Goal: Information Seeking & Learning: Learn about a topic

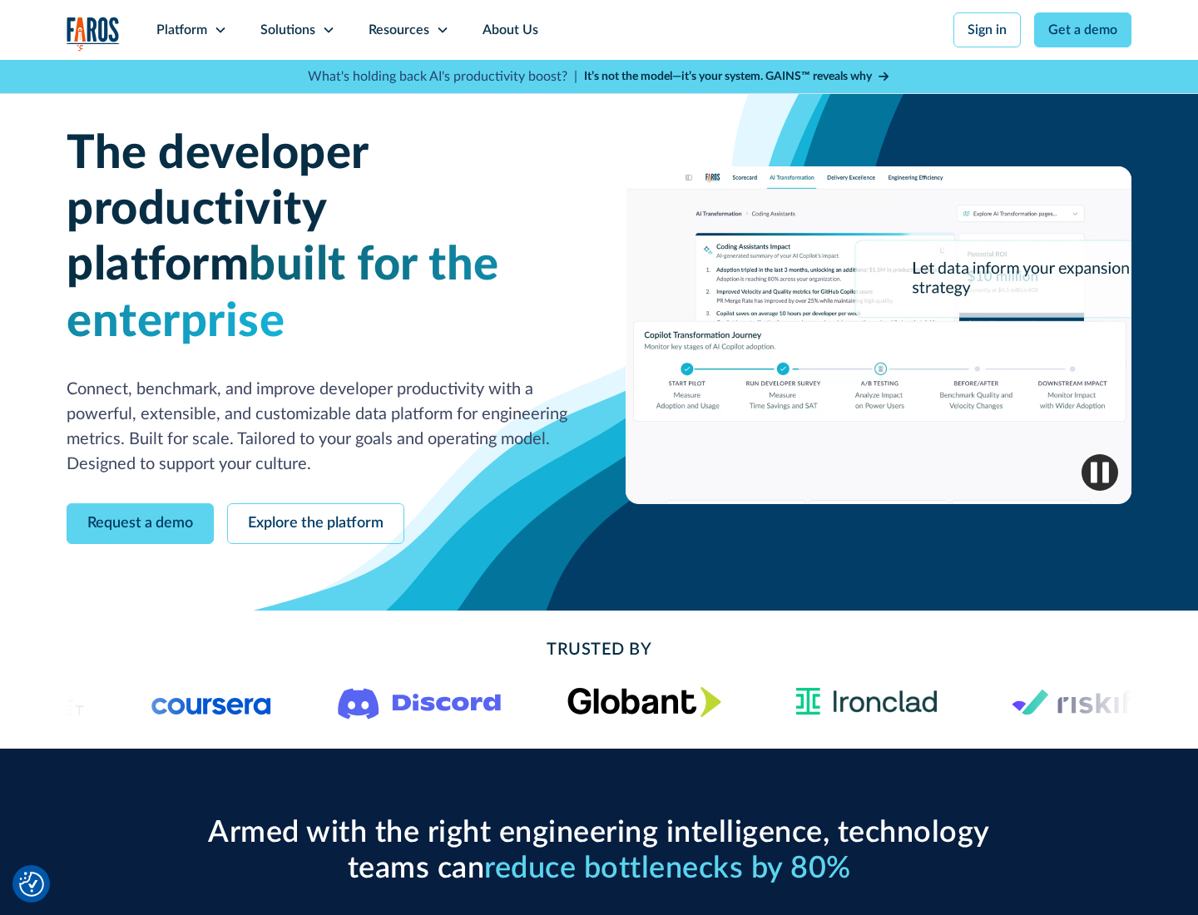
click at [220, 30] on icon at bounding box center [220, 29] width 13 height 13
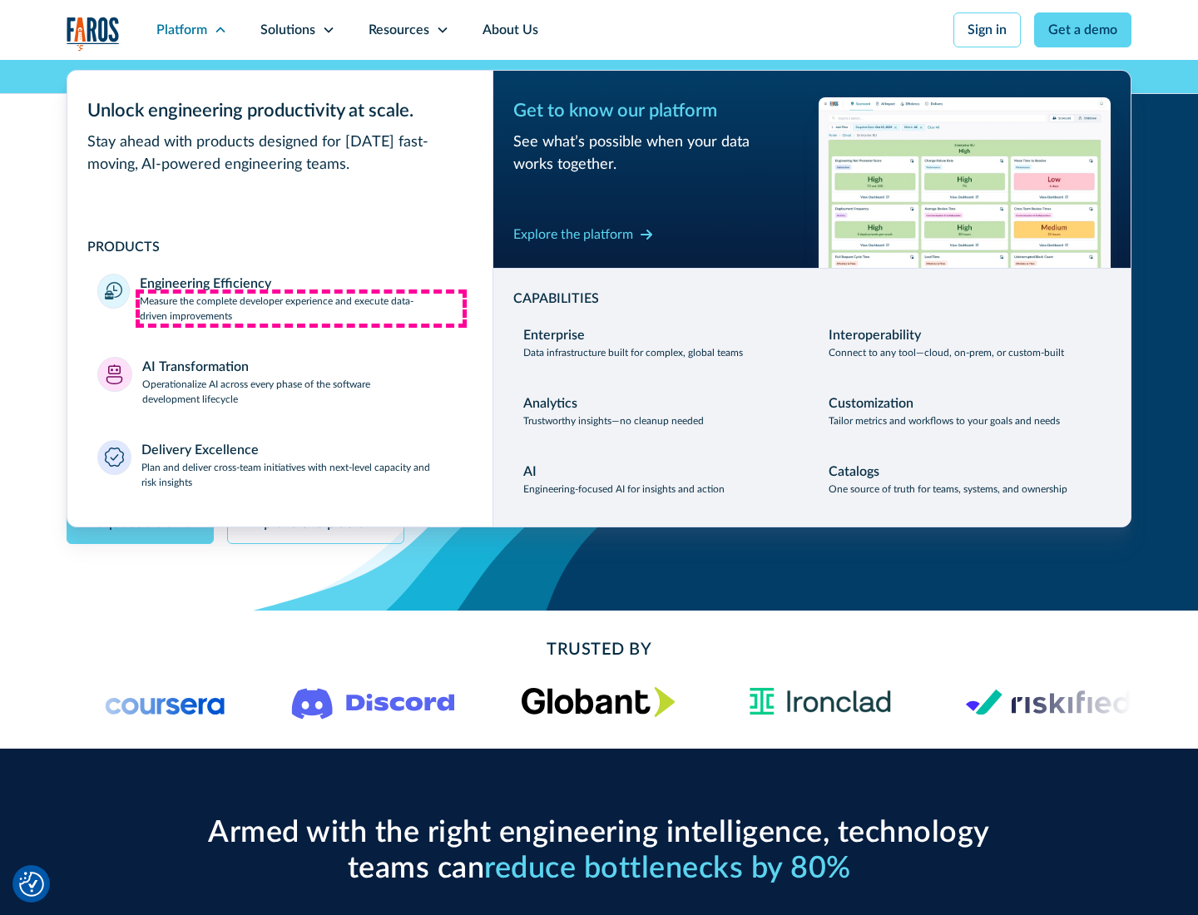
click at [301, 308] on p "Measure the complete developer experience and execute data-driven improvements" at bounding box center [301, 309] width 323 height 30
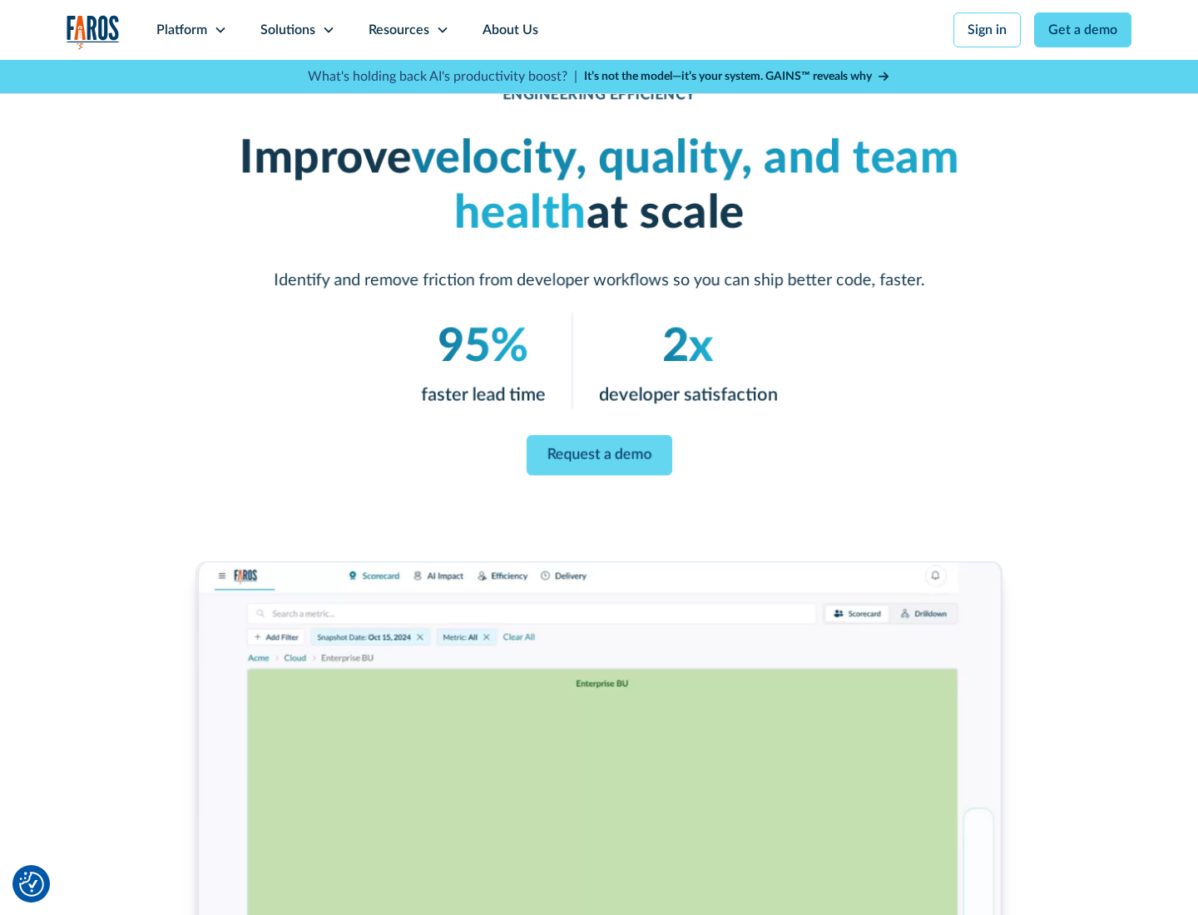
click at [599, 454] on link "Request a demo" at bounding box center [599, 455] width 146 height 40
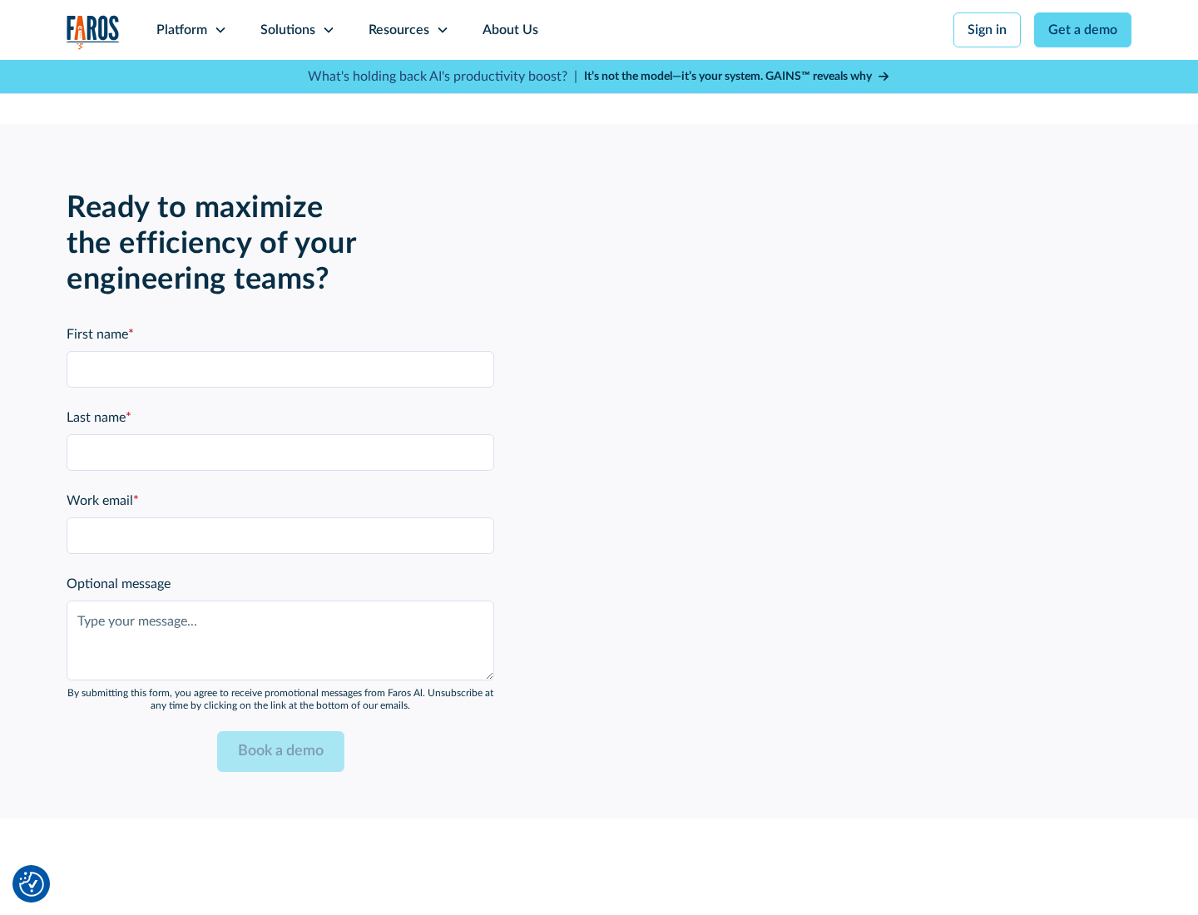
click at [220, 30] on icon at bounding box center [220, 29] width 13 height 13
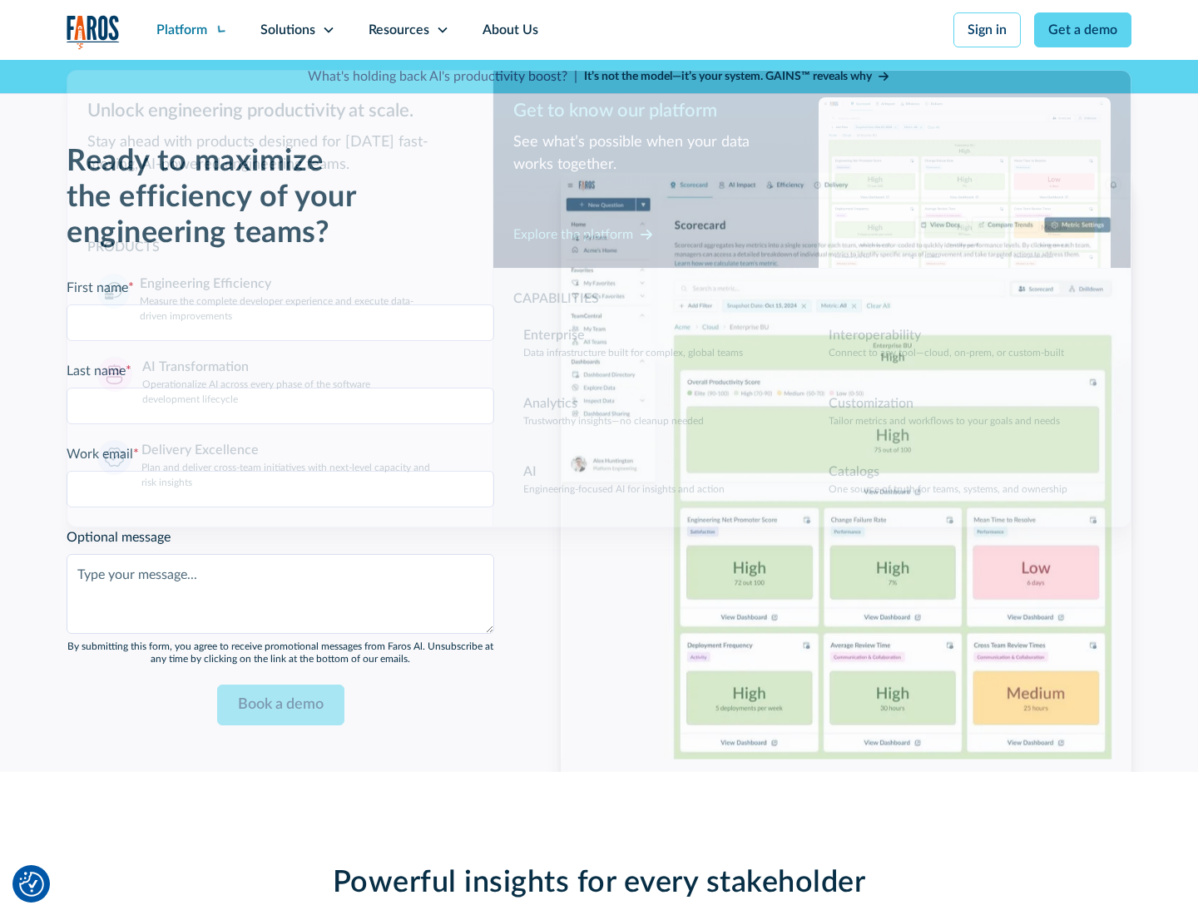
scroll to position [3650, 0]
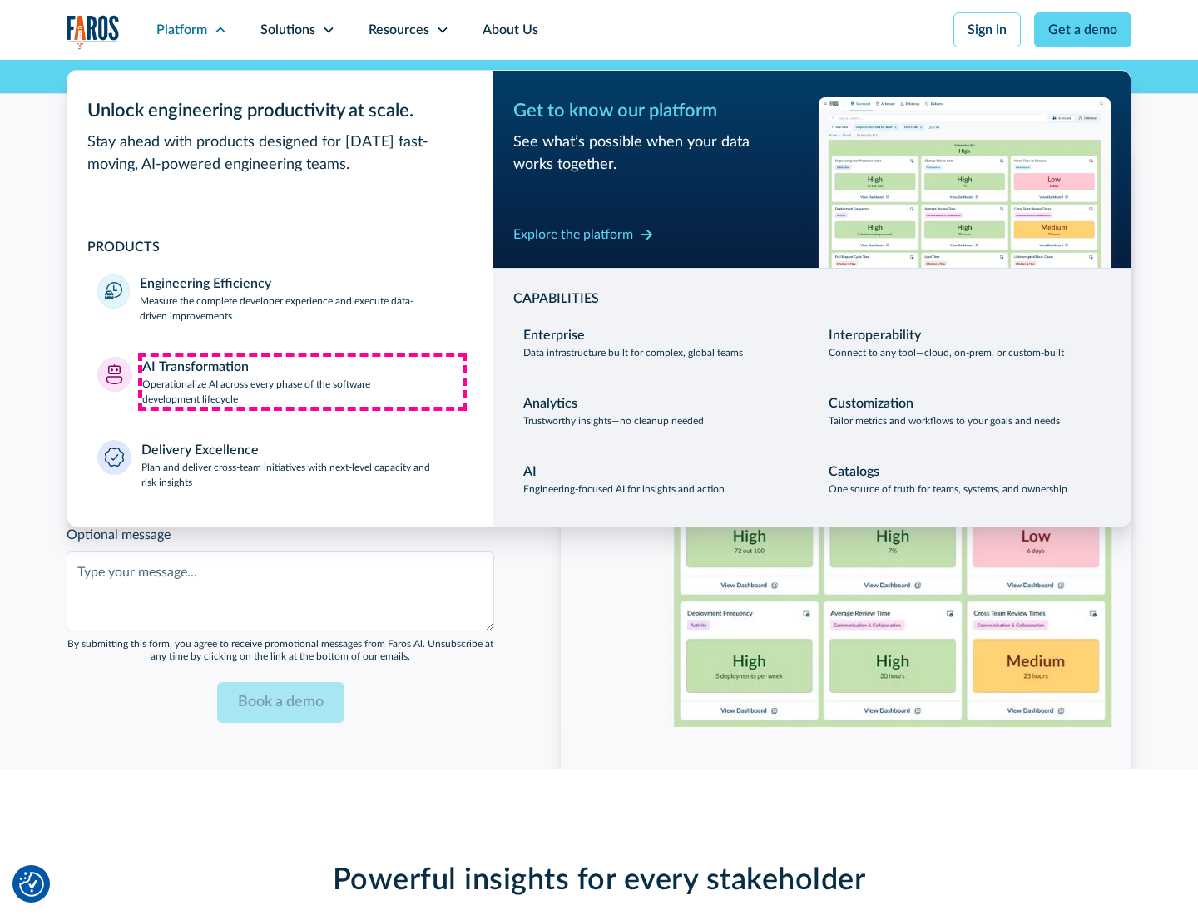
click at [302, 381] on p "Operationalize AI across every phase of the software development lifecycle" at bounding box center [302, 392] width 321 height 30
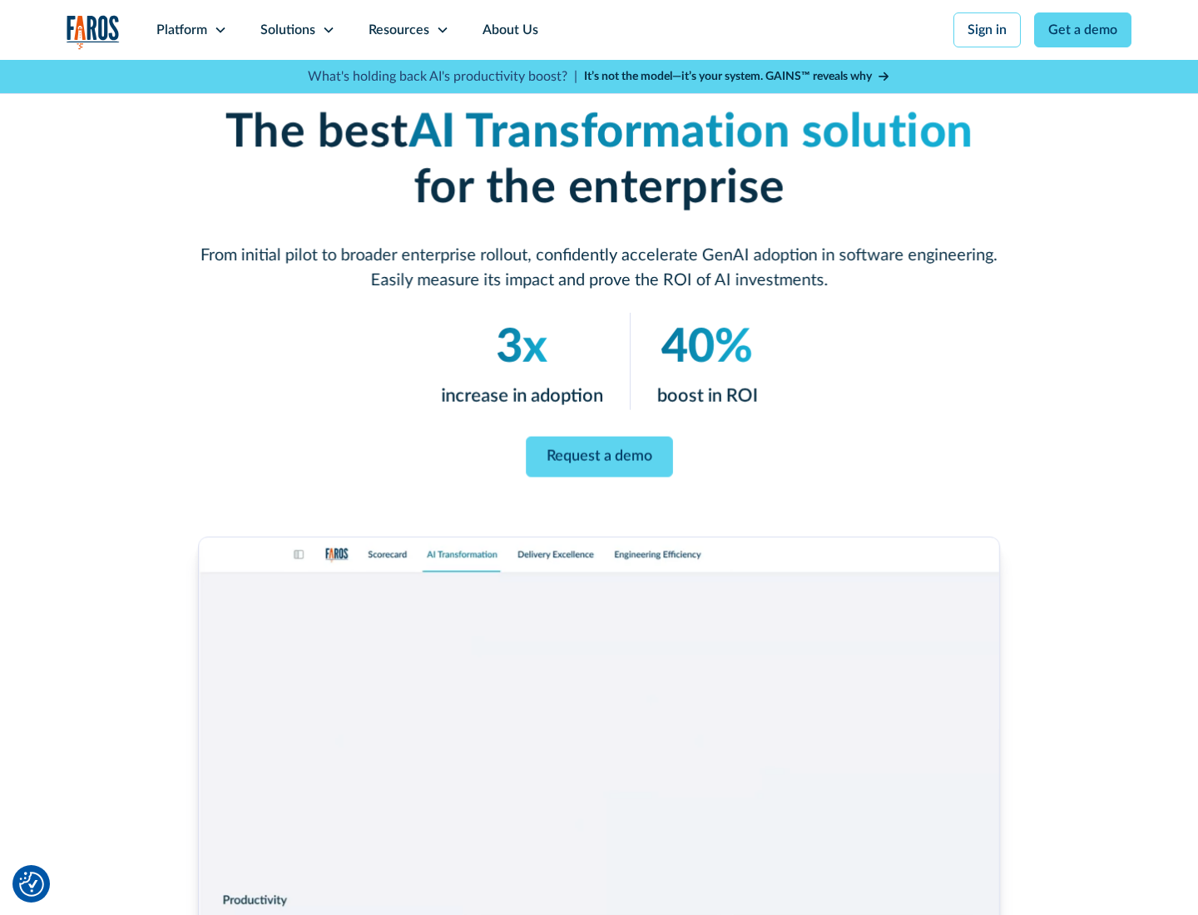
click at [599, 452] on link "Request a demo" at bounding box center [599, 457] width 147 height 41
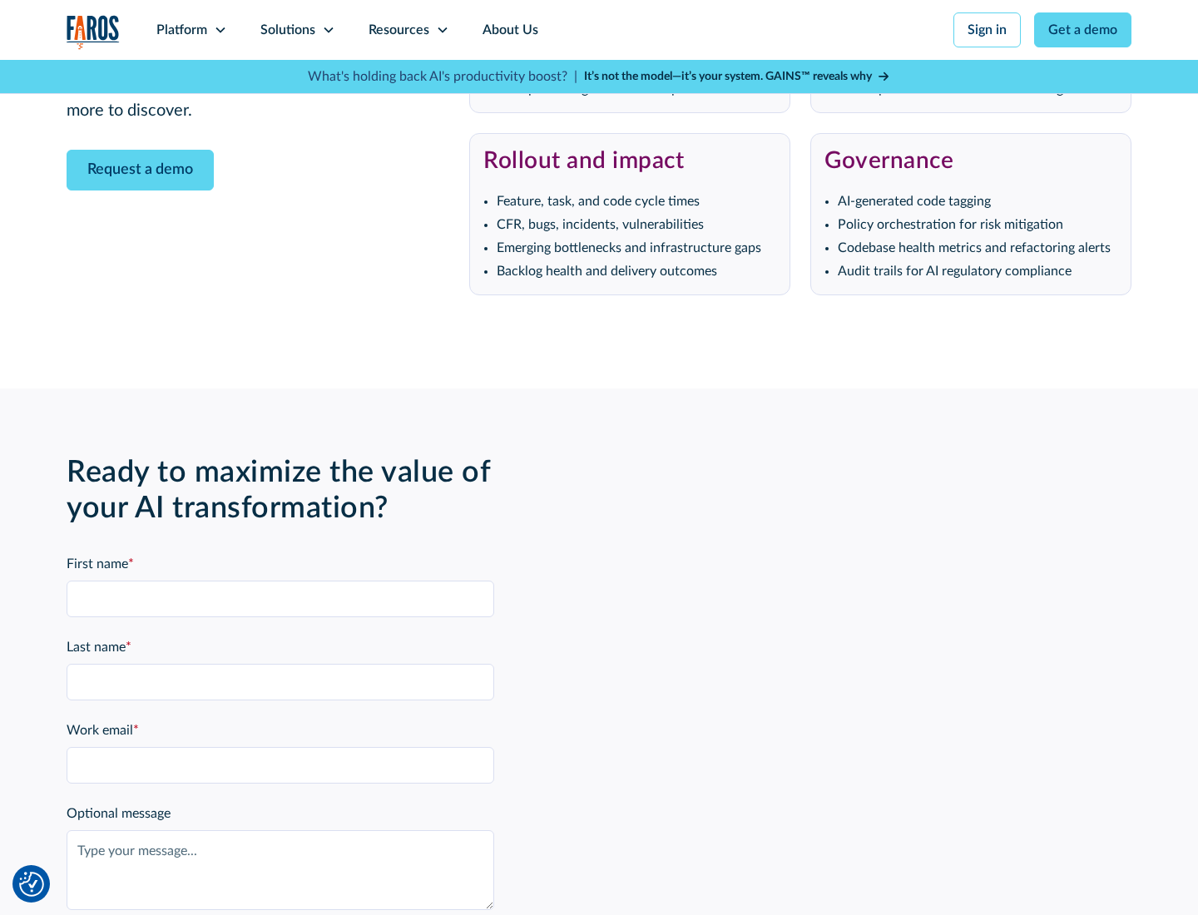
click at [191, 30] on div "Platform" at bounding box center [181, 30] width 51 height 20
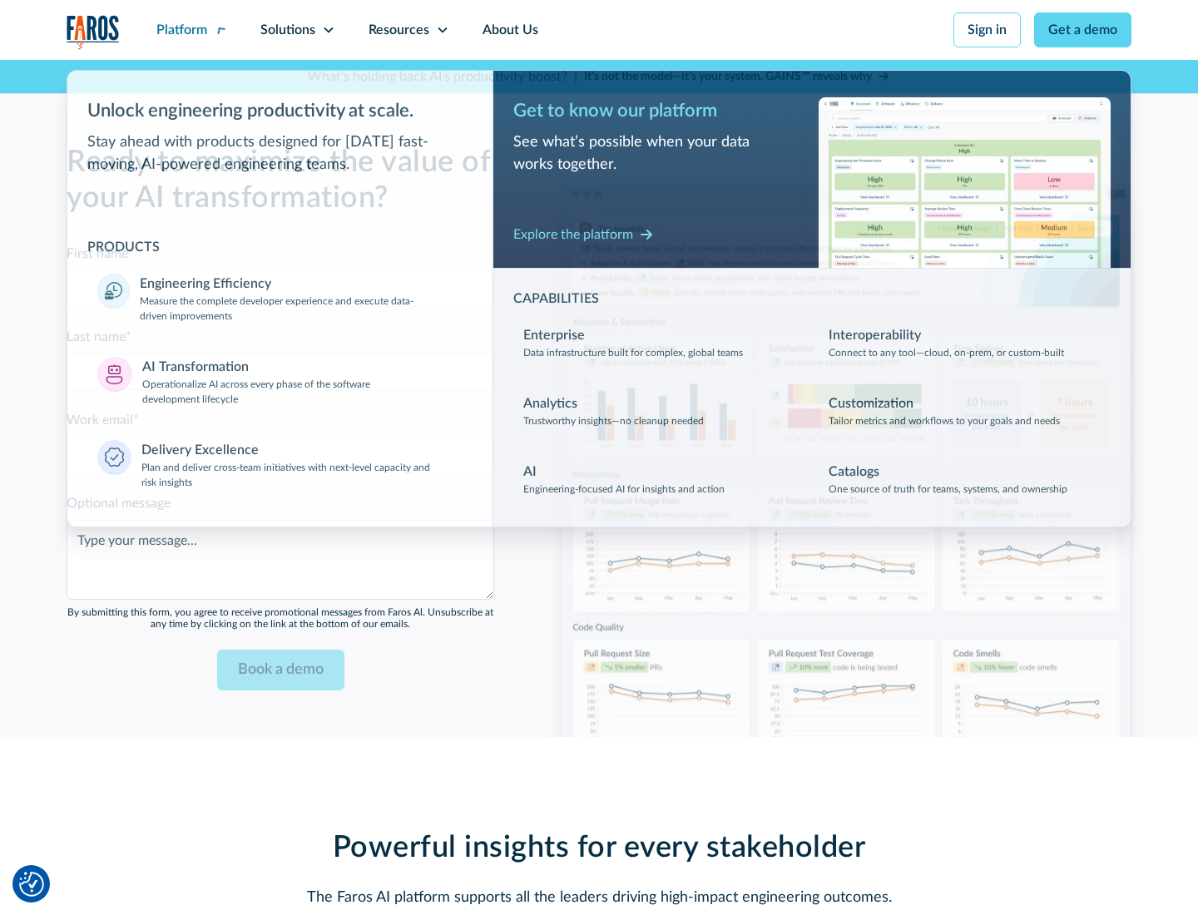
scroll to position [4051, 0]
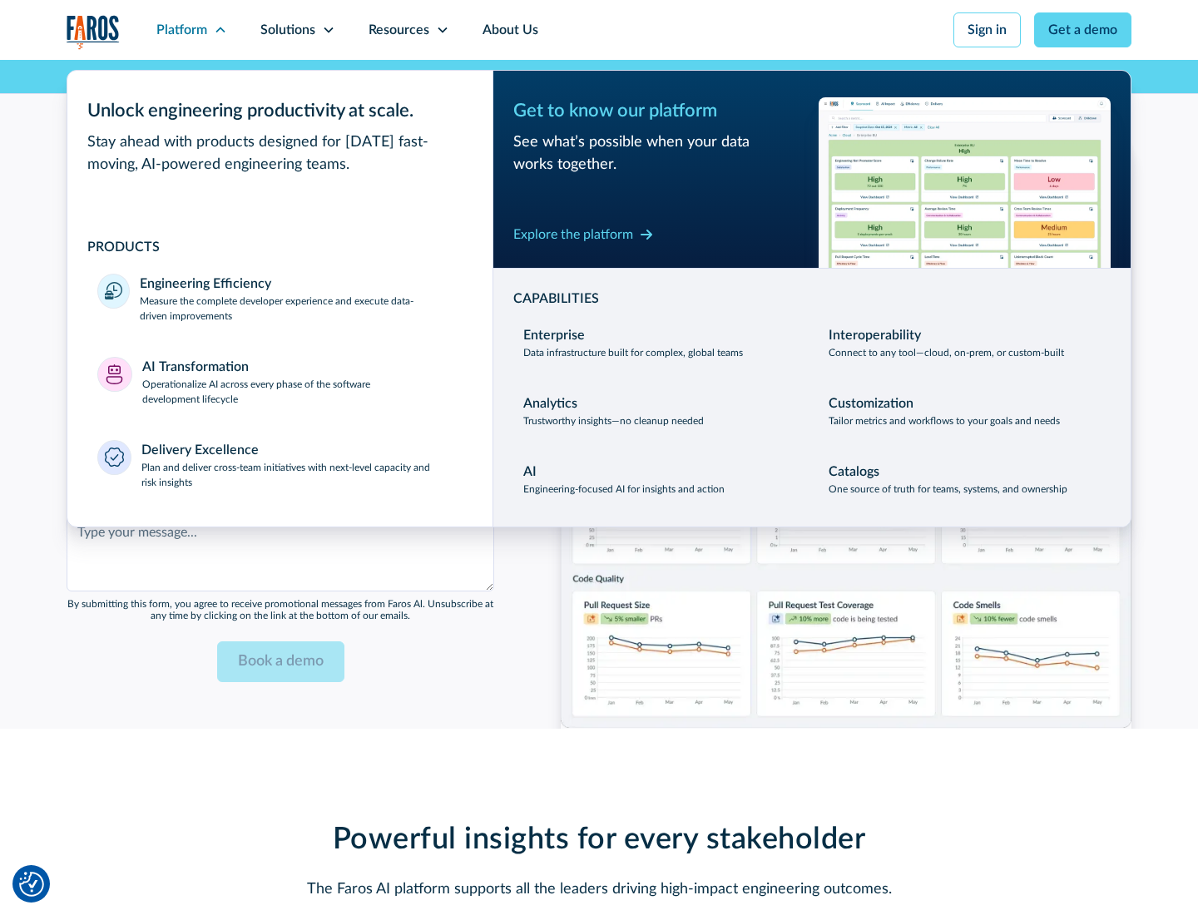
click at [573, 234] on div "Explore the platform" at bounding box center [573, 235] width 120 height 20
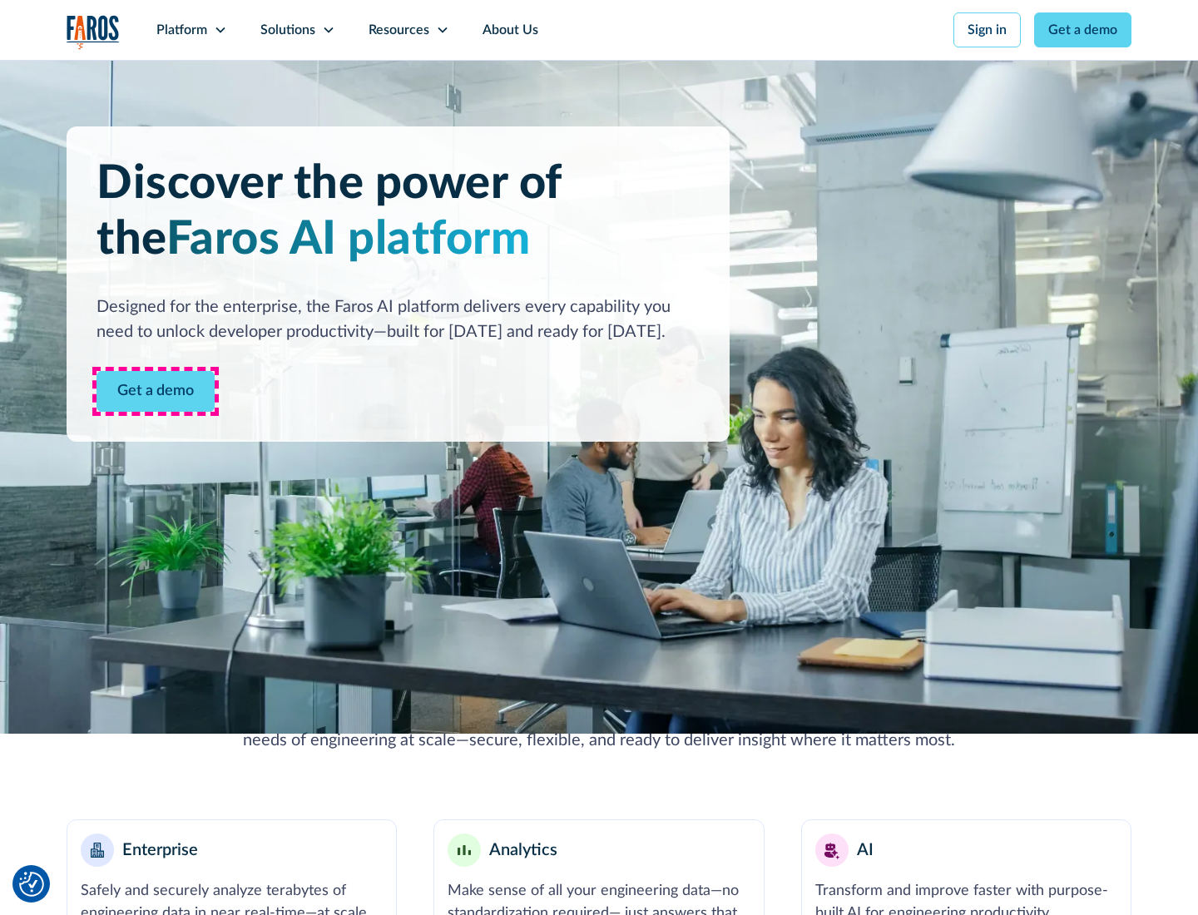
click at [156, 391] on link "Get a demo" at bounding box center [156, 391] width 118 height 41
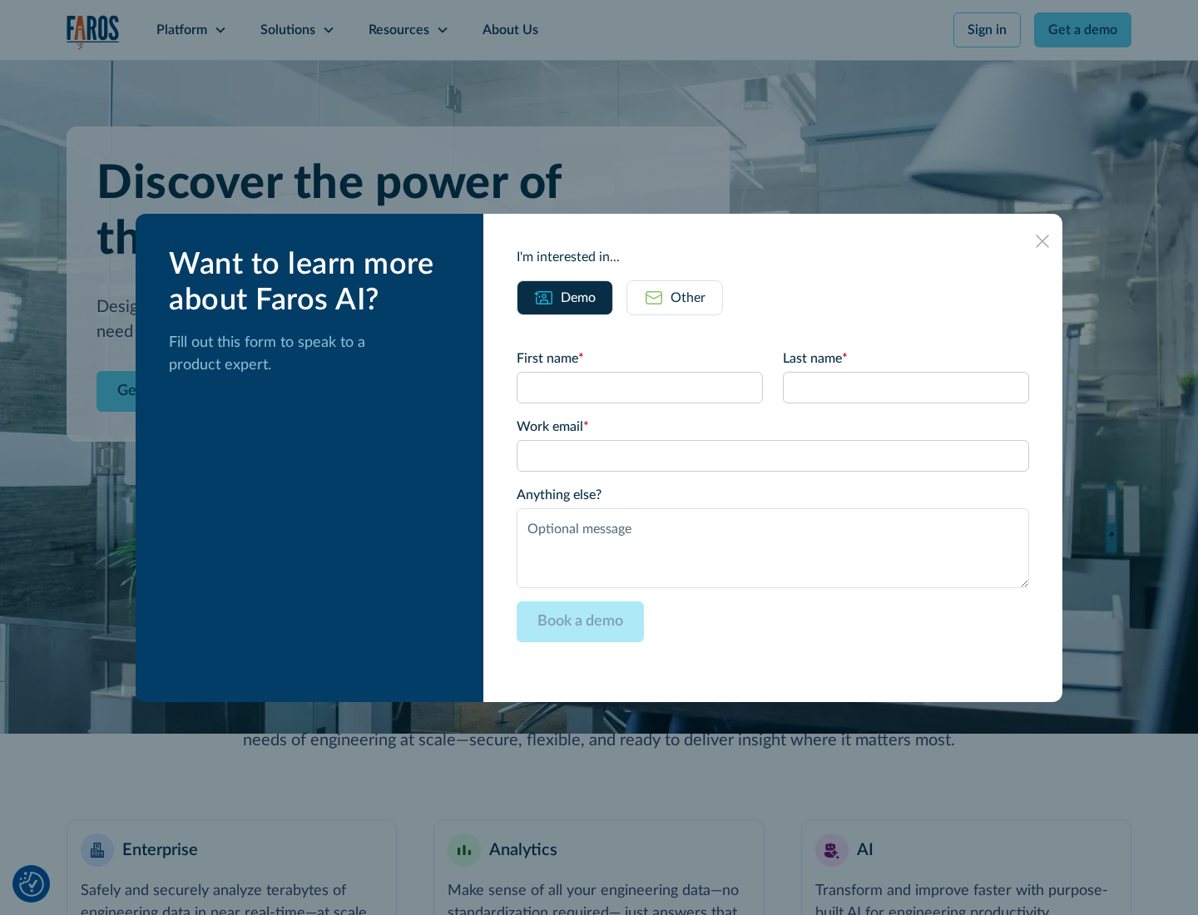
click at [688, 297] on div "Other" at bounding box center [688, 298] width 35 height 20
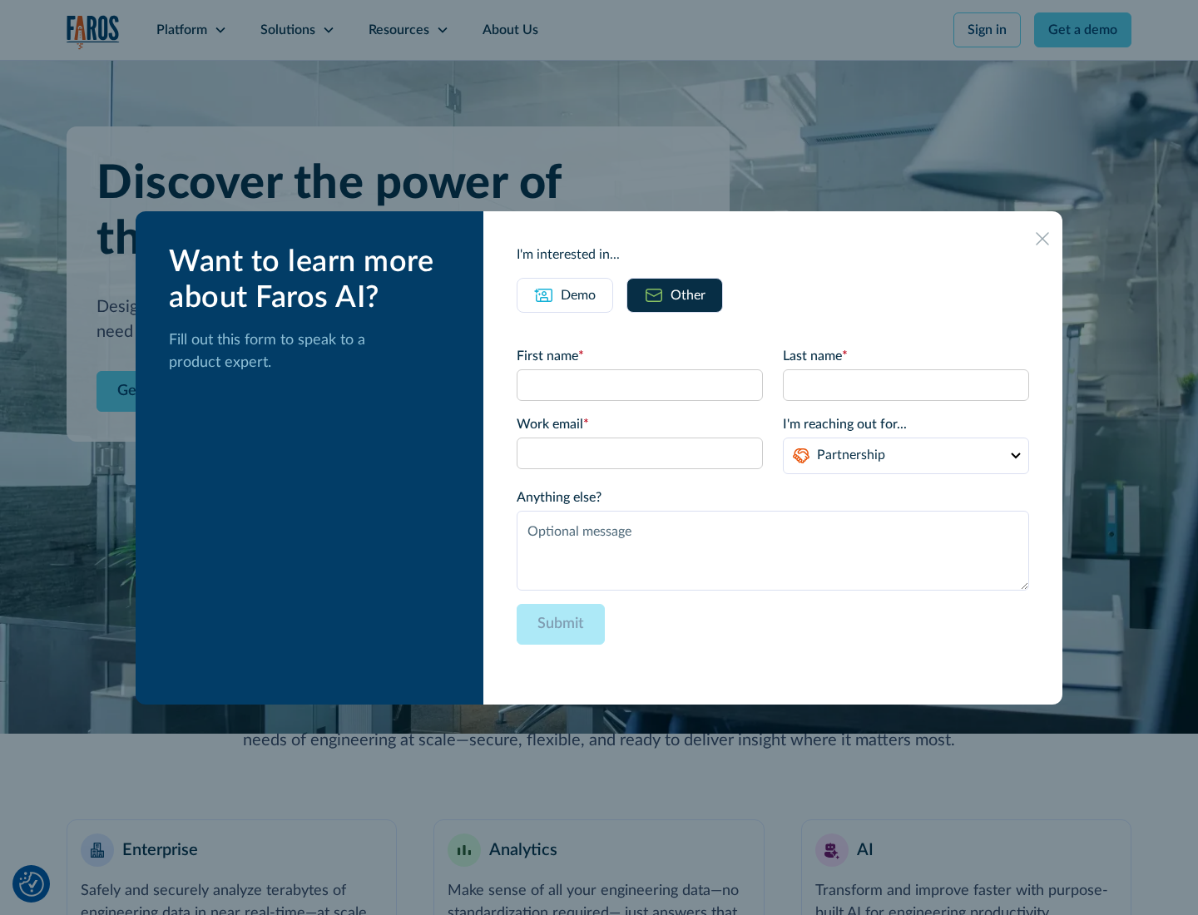
click at [578, 295] on div "Demo" at bounding box center [578, 295] width 35 height 20
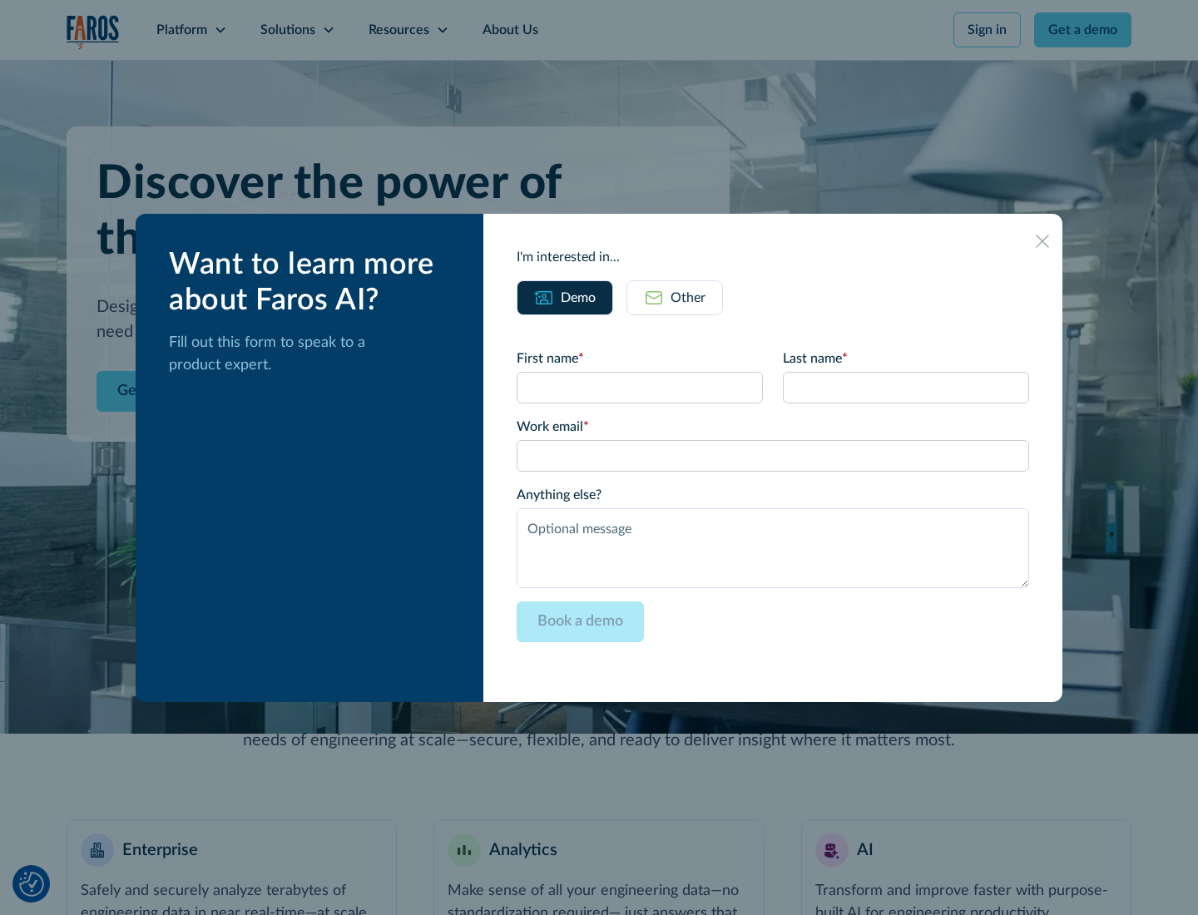
click at [1043, 240] on icon at bounding box center [1042, 241] width 13 height 13
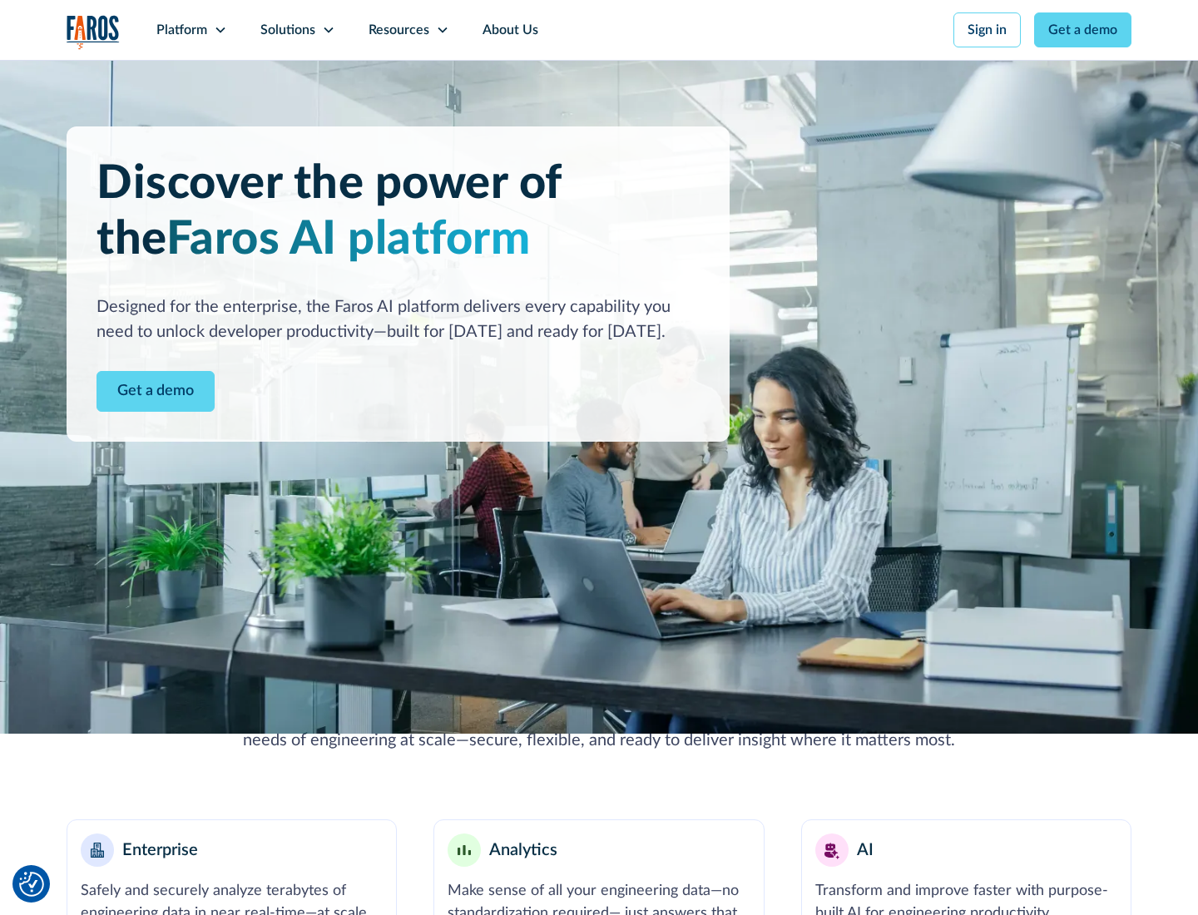
click at [220, 30] on icon at bounding box center [220, 29] width 13 height 13
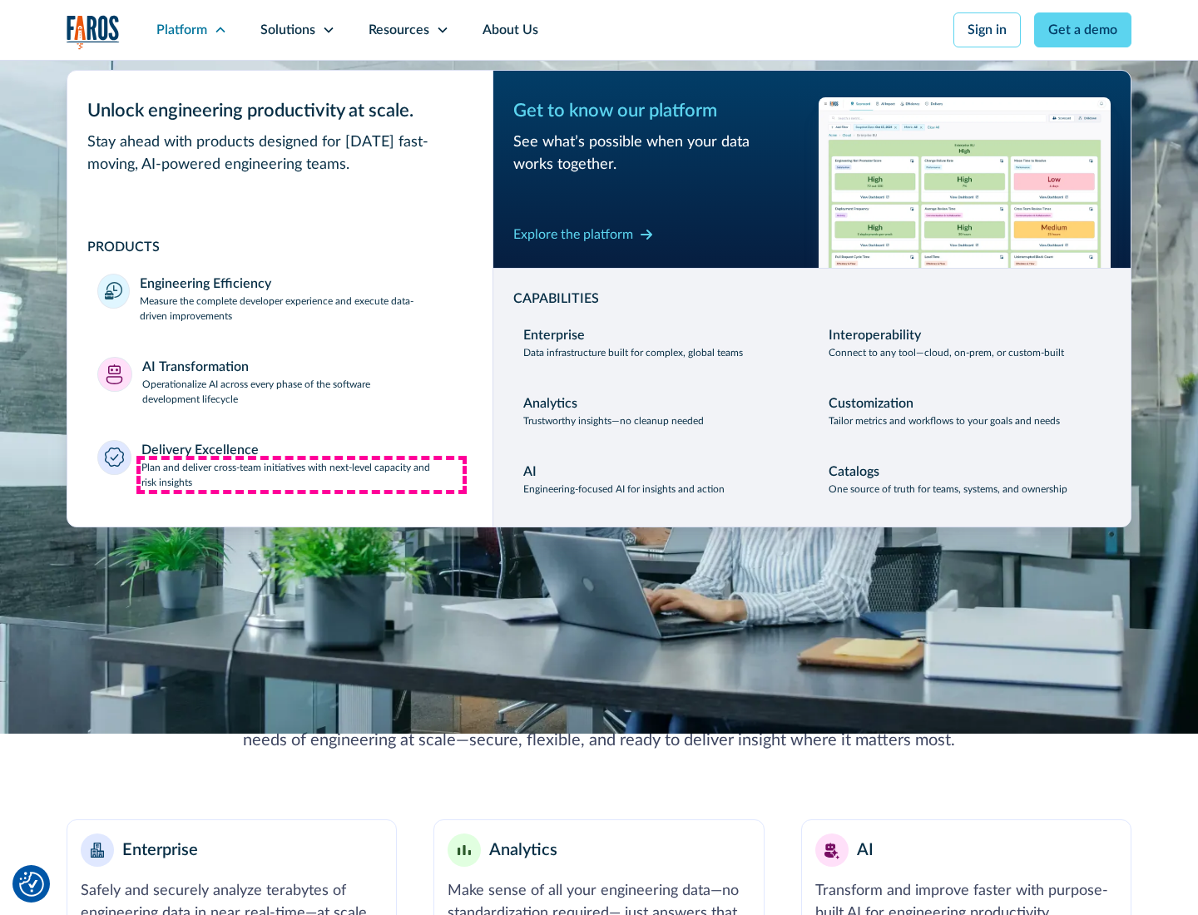
click at [301, 474] on p "Plan and deliver cross-team initiatives with next-level capacity and risk insig…" at bounding box center [302, 475] width 322 height 30
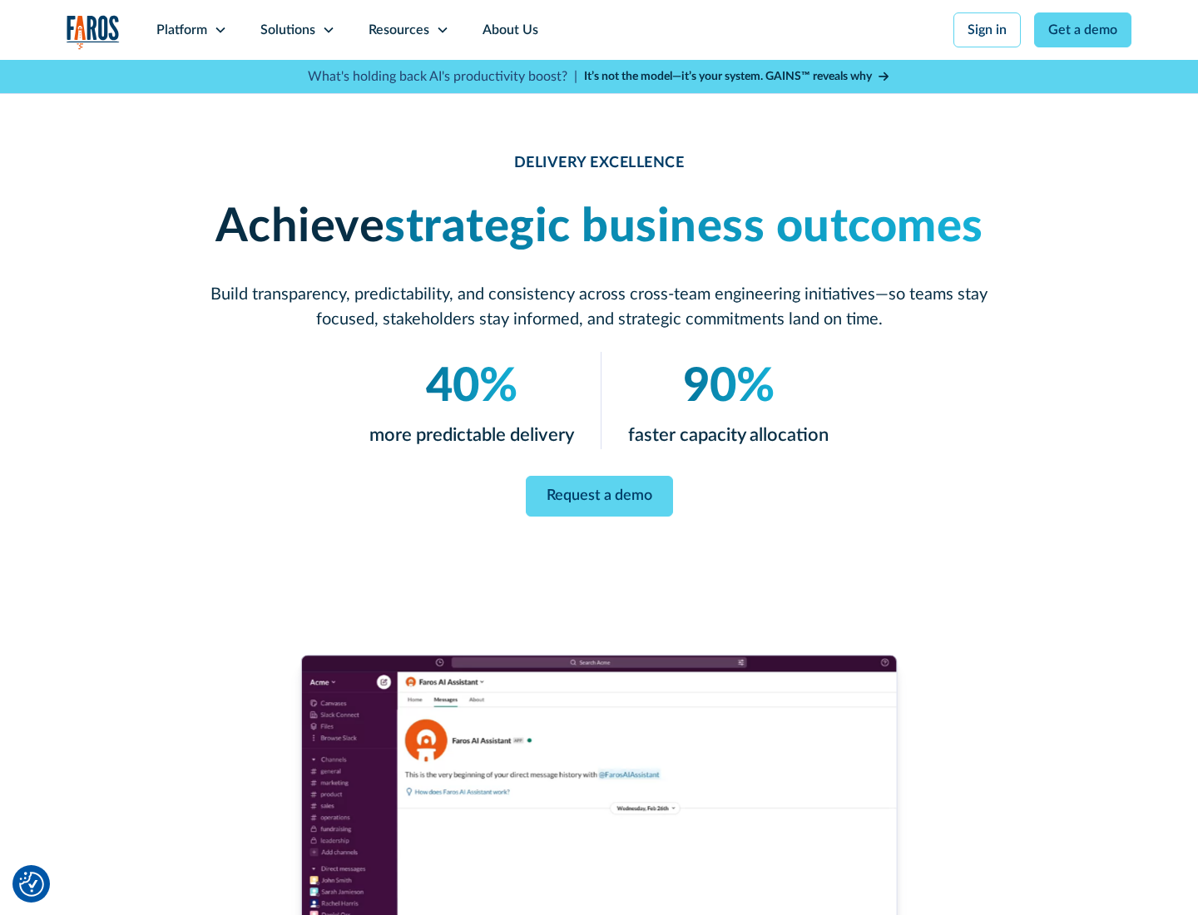
click at [328, 30] on icon at bounding box center [328, 29] width 13 height 13
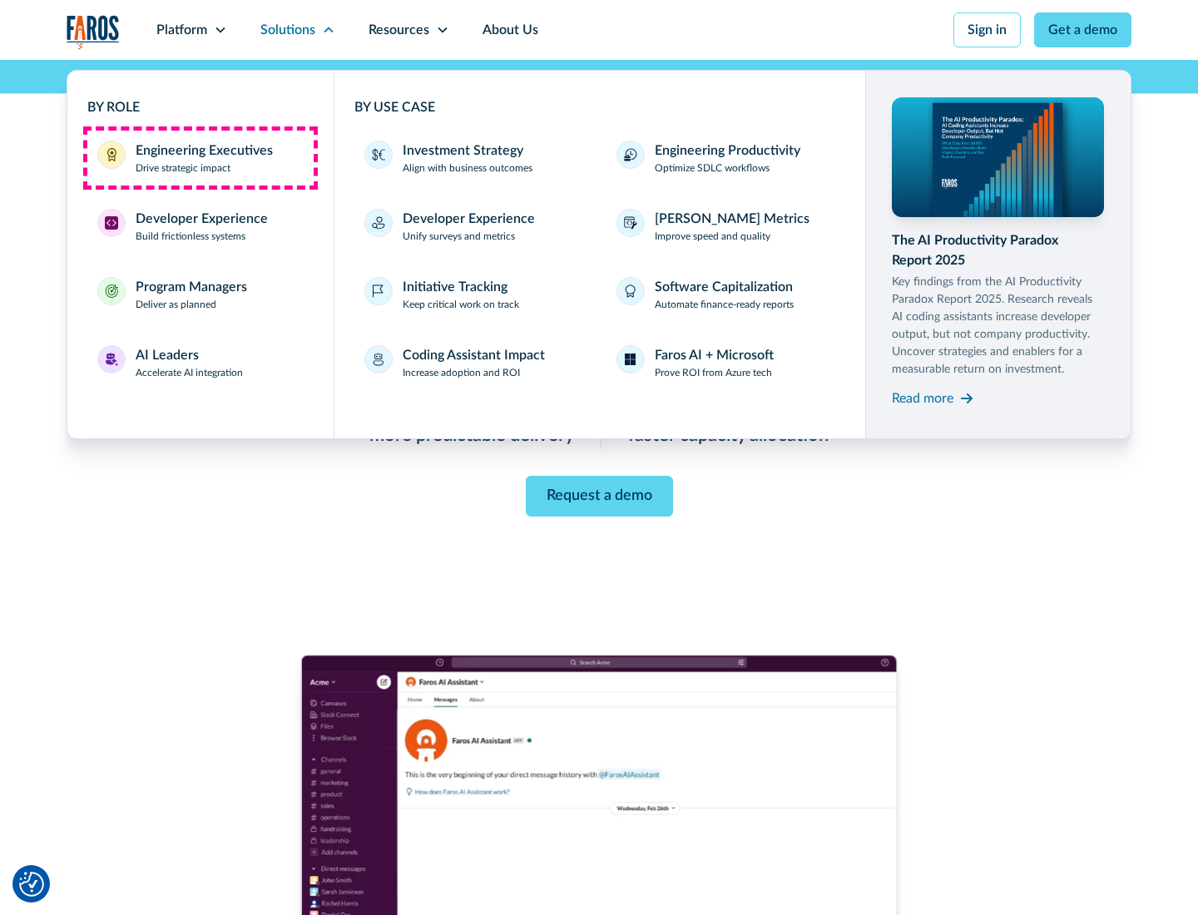
click at [200, 158] on div "Engineering Executives" at bounding box center [204, 151] width 137 height 20
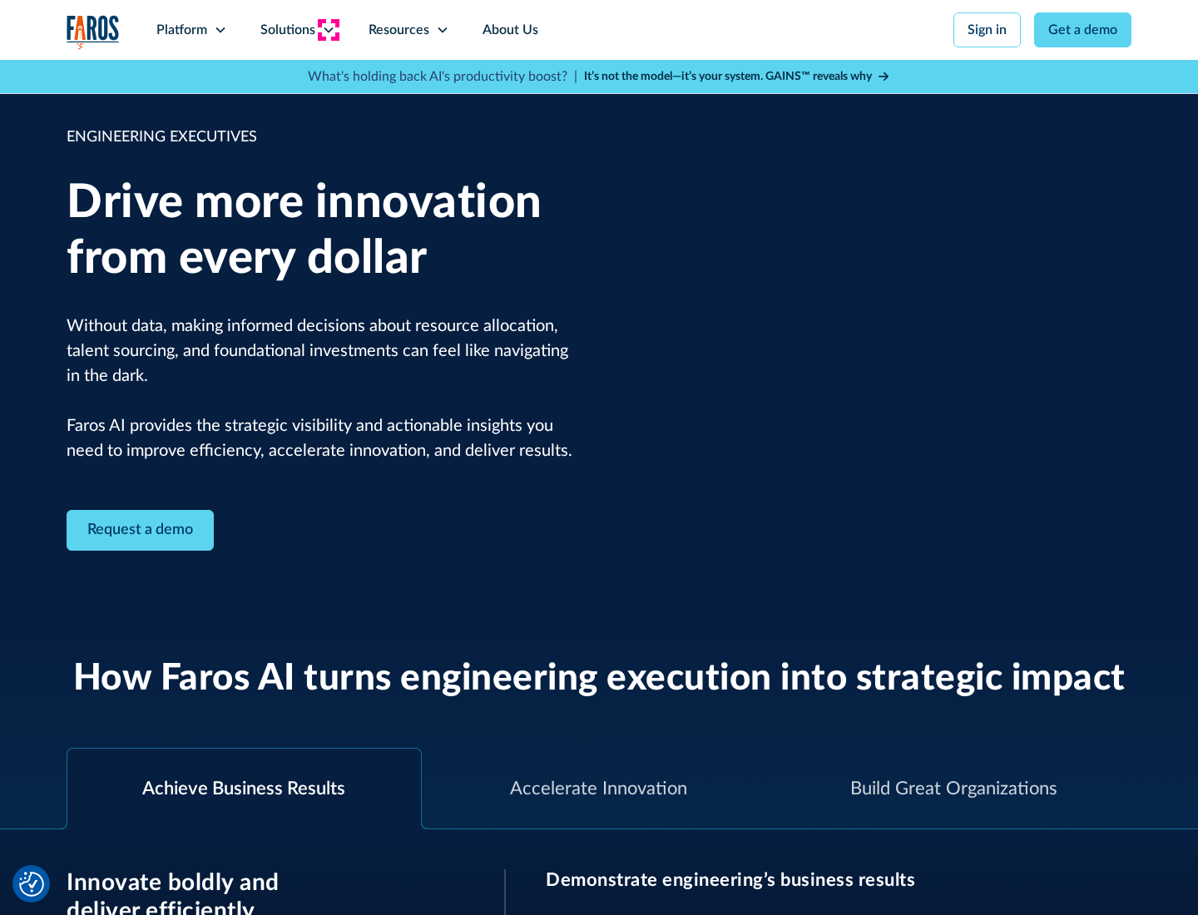
click at [328, 30] on icon at bounding box center [328, 29] width 13 height 13
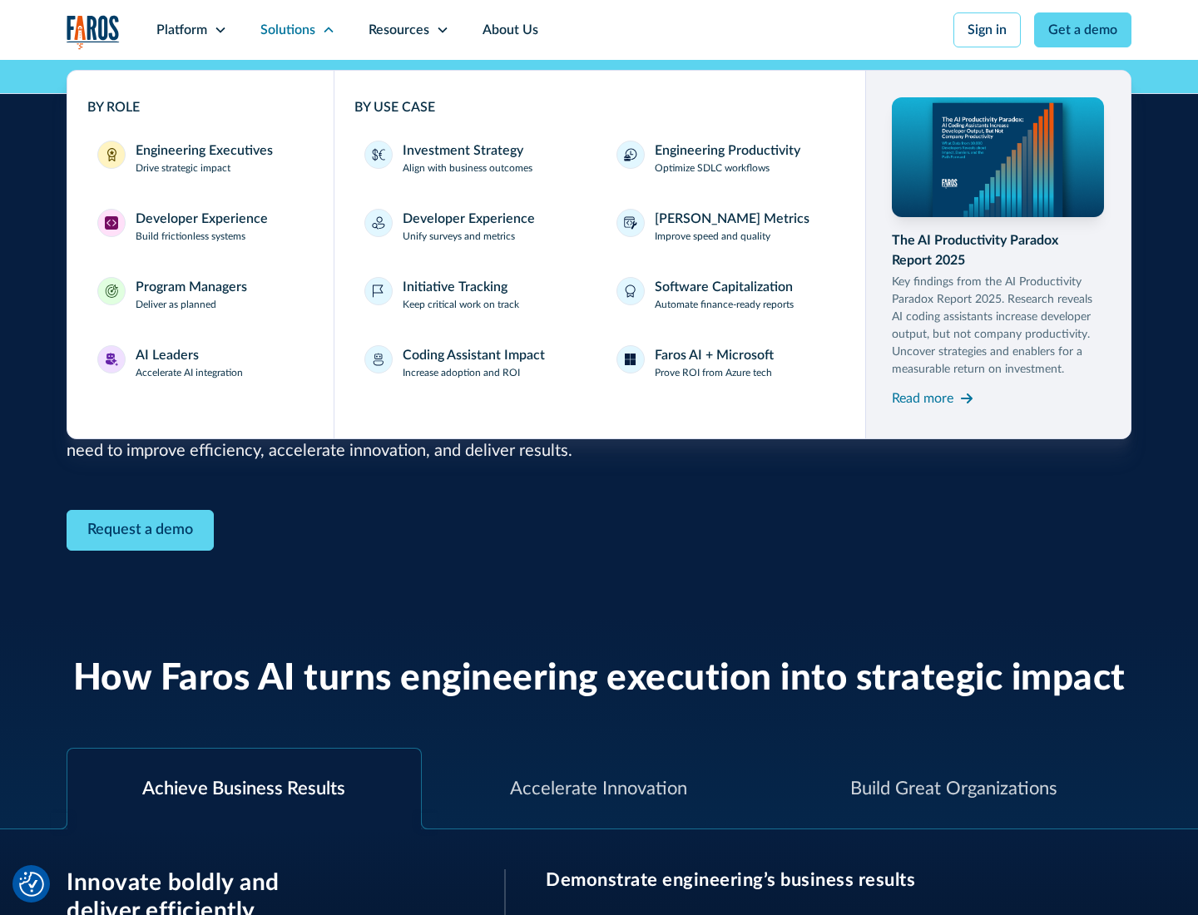
click at [200, 219] on div "Developer Experience" at bounding box center [202, 219] width 132 height 20
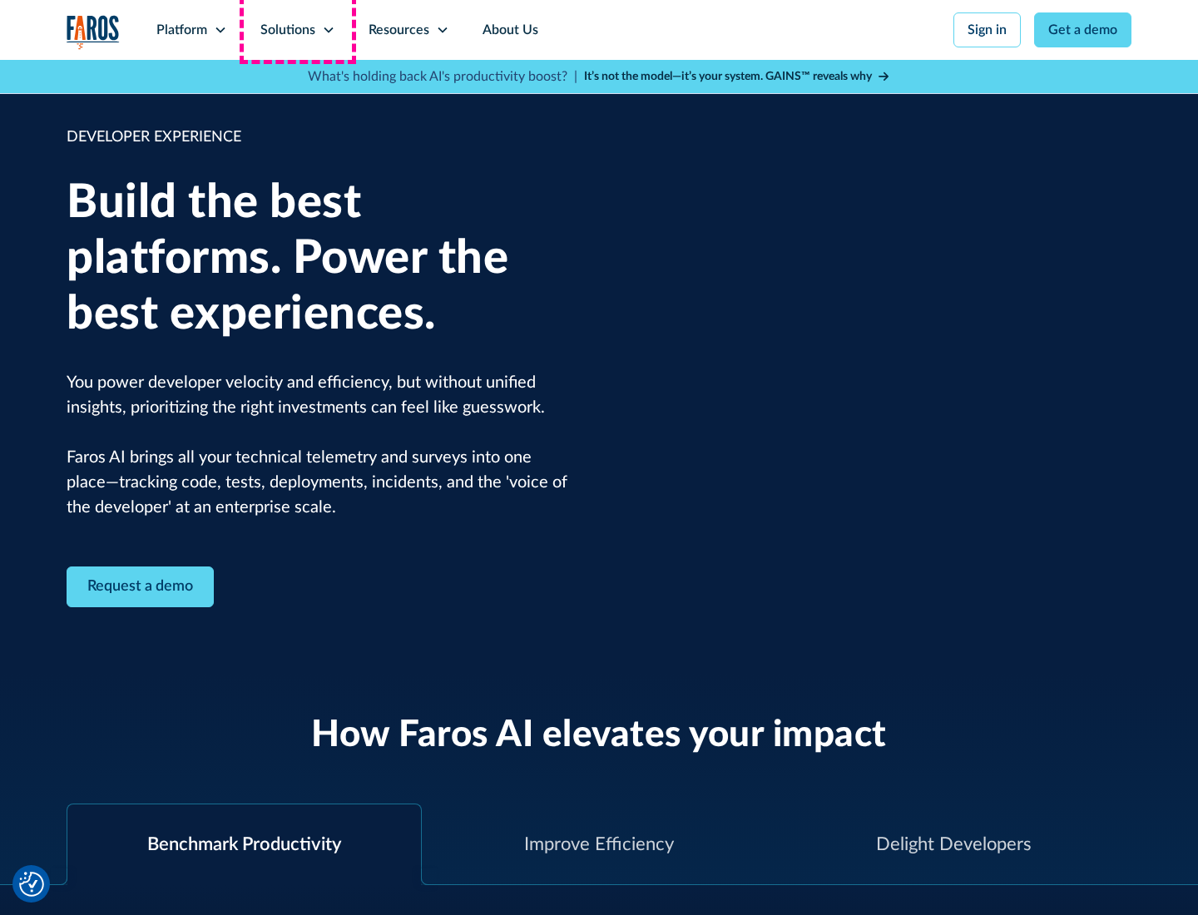
click at [297, 30] on div "Solutions" at bounding box center [287, 30] width 55 height 20
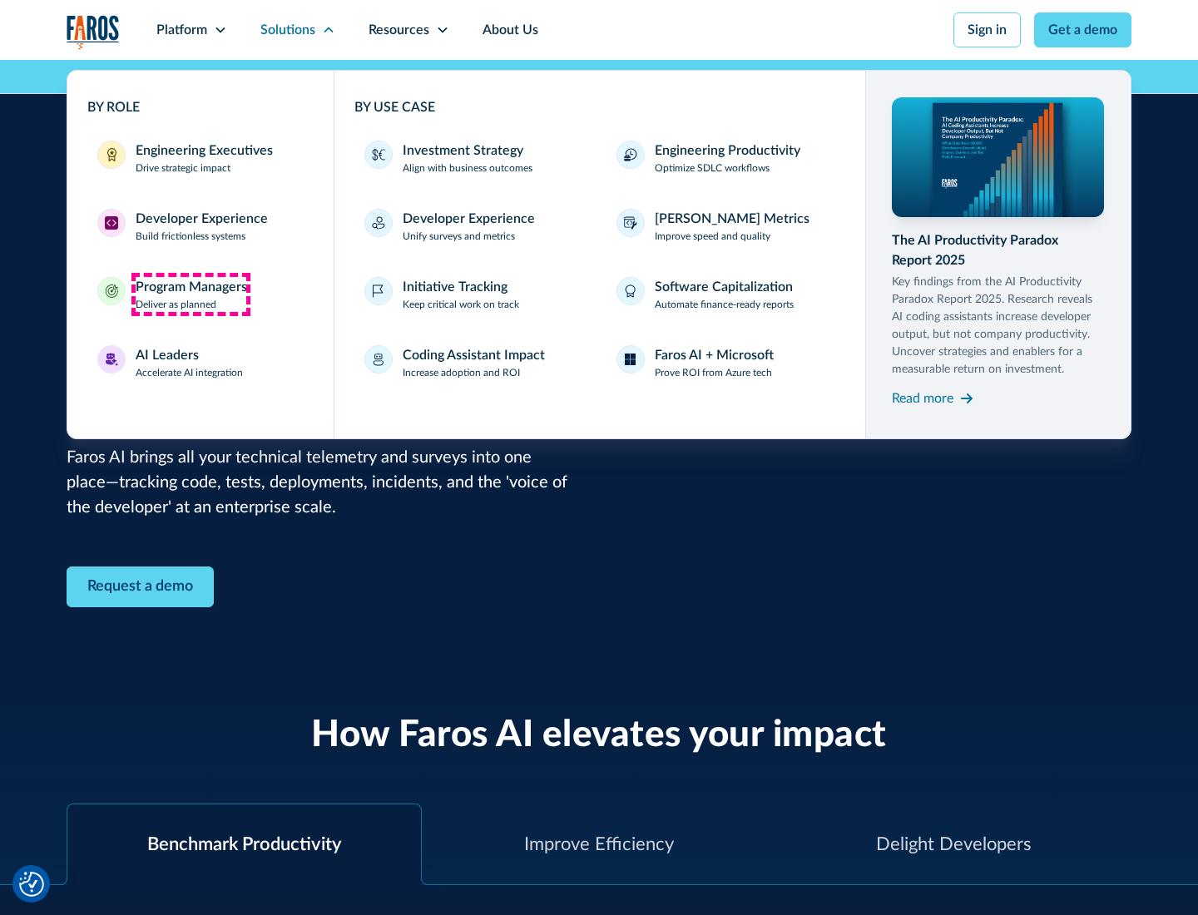
click at [191, 295] on div "Program Managers" at bounding box center [191, 287] width 111 height 20
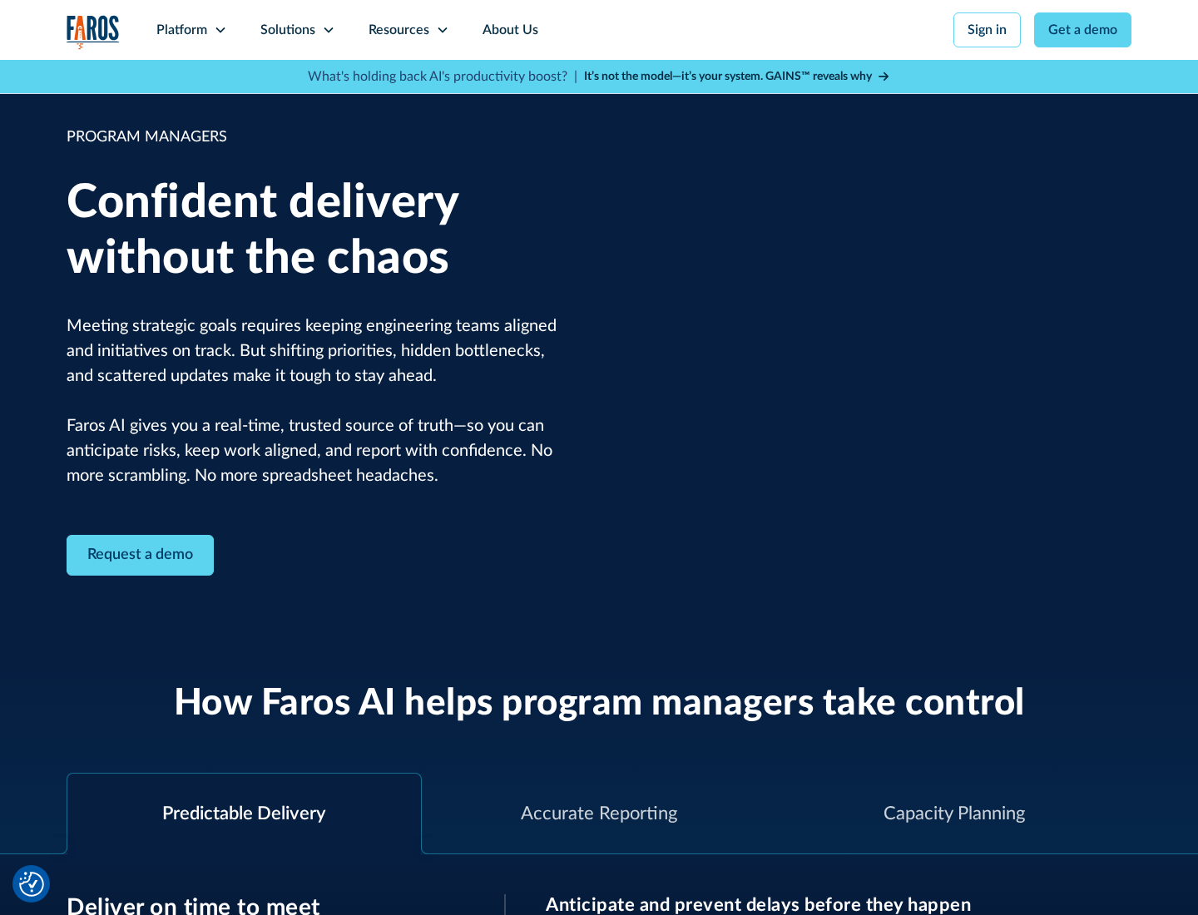
click at [328, 30] on icon at bounding box center [328, 29] width 13 height 13
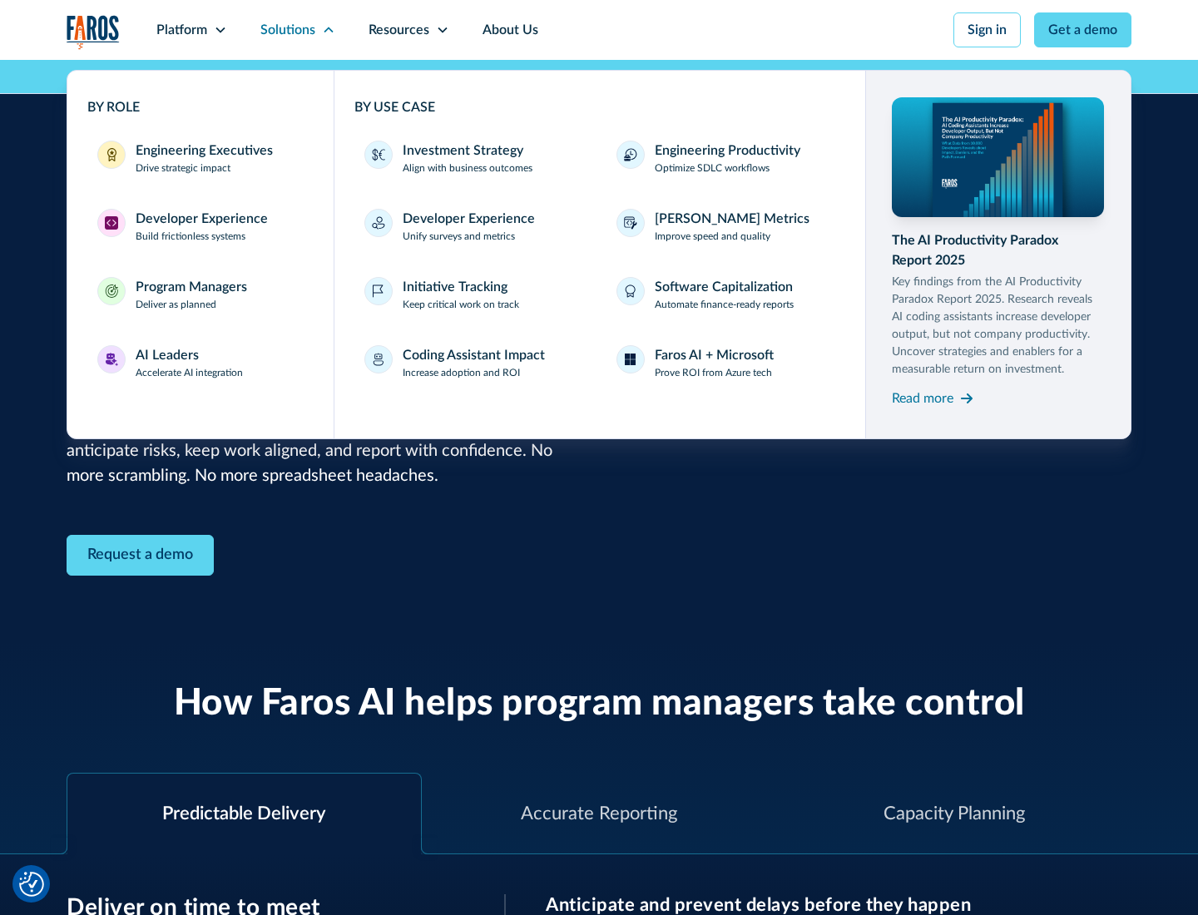
click at [190, 363] on div "AI Leaders" at bounding box center [167, 355] width 63 height 20
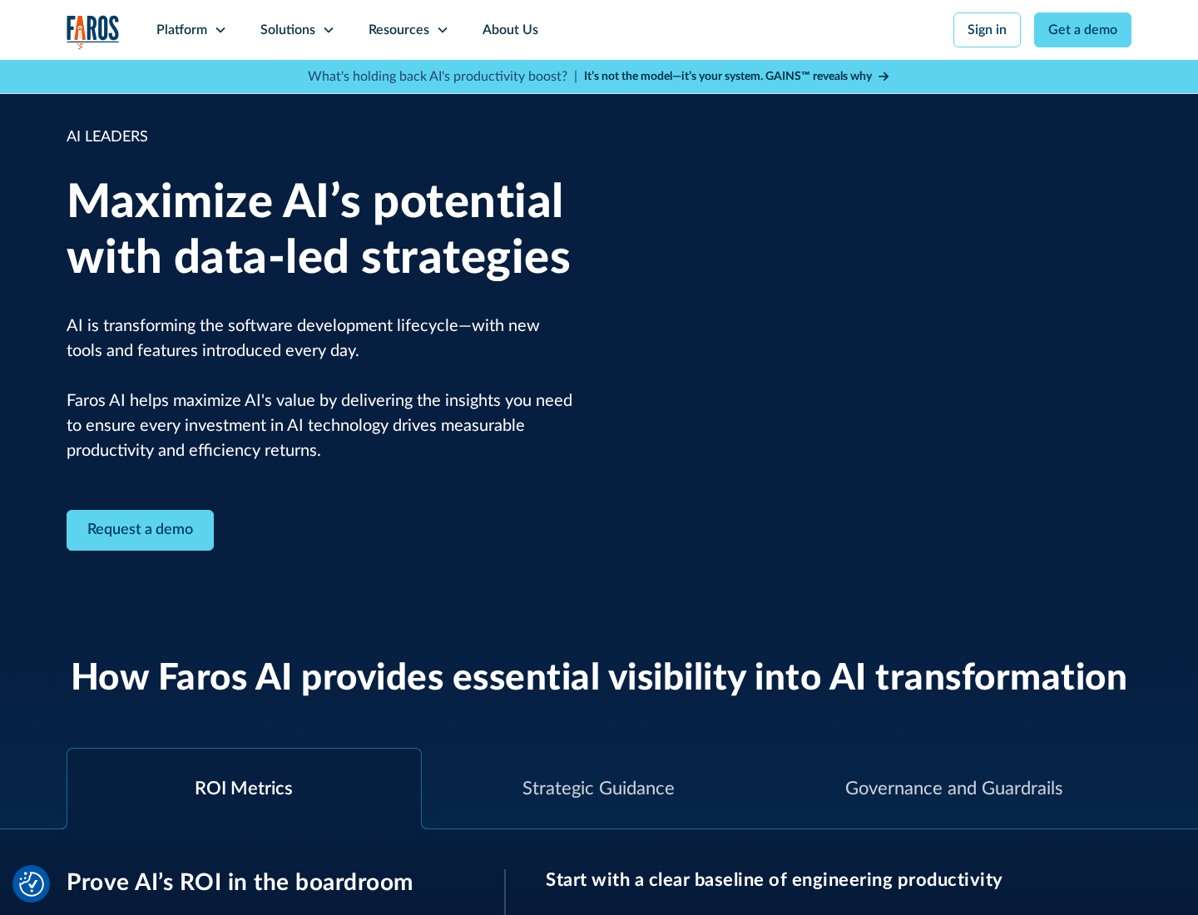
click at [328, 30] on icon at bounding box center [328, 29] width 13 height 13
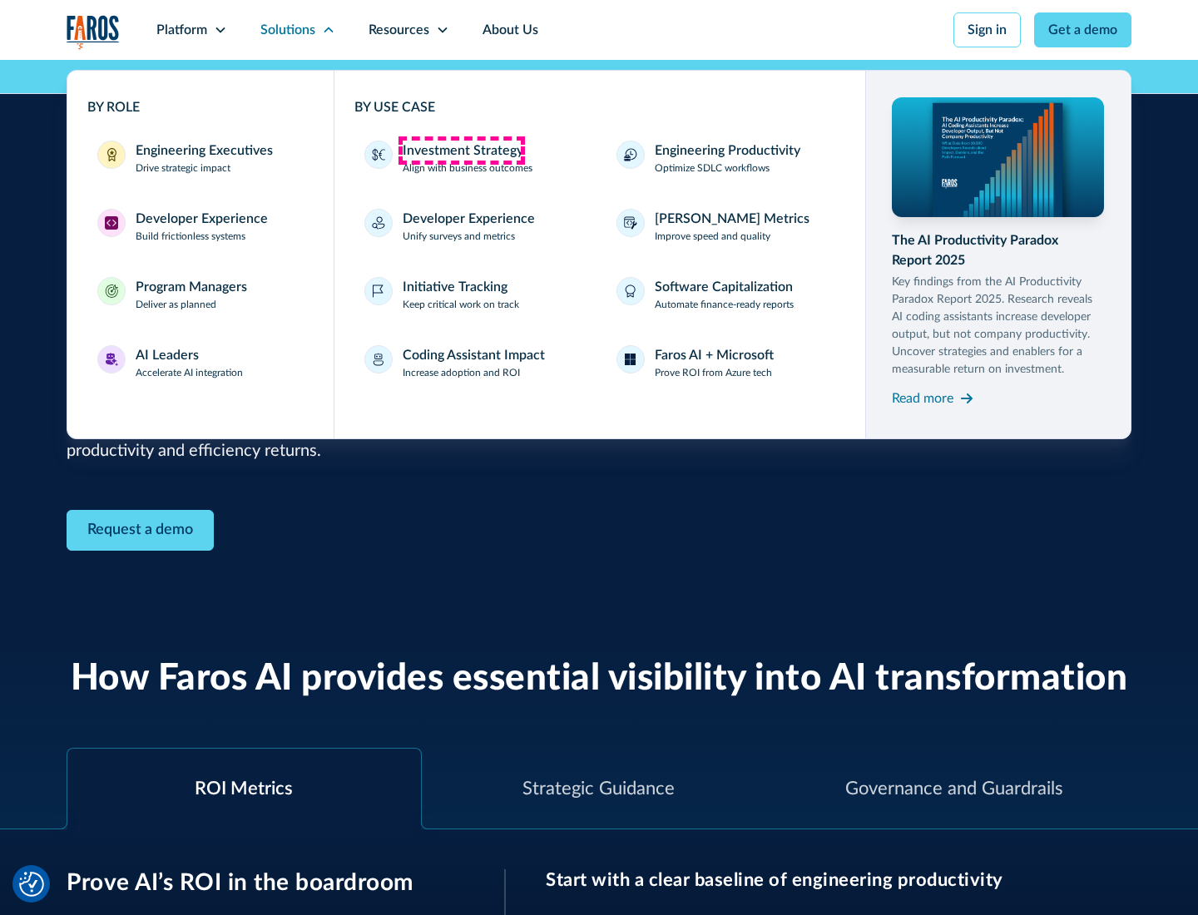
click at [461, 151] on div "Investment Strategy" at bounding box center [463, 151] width 121 height 20
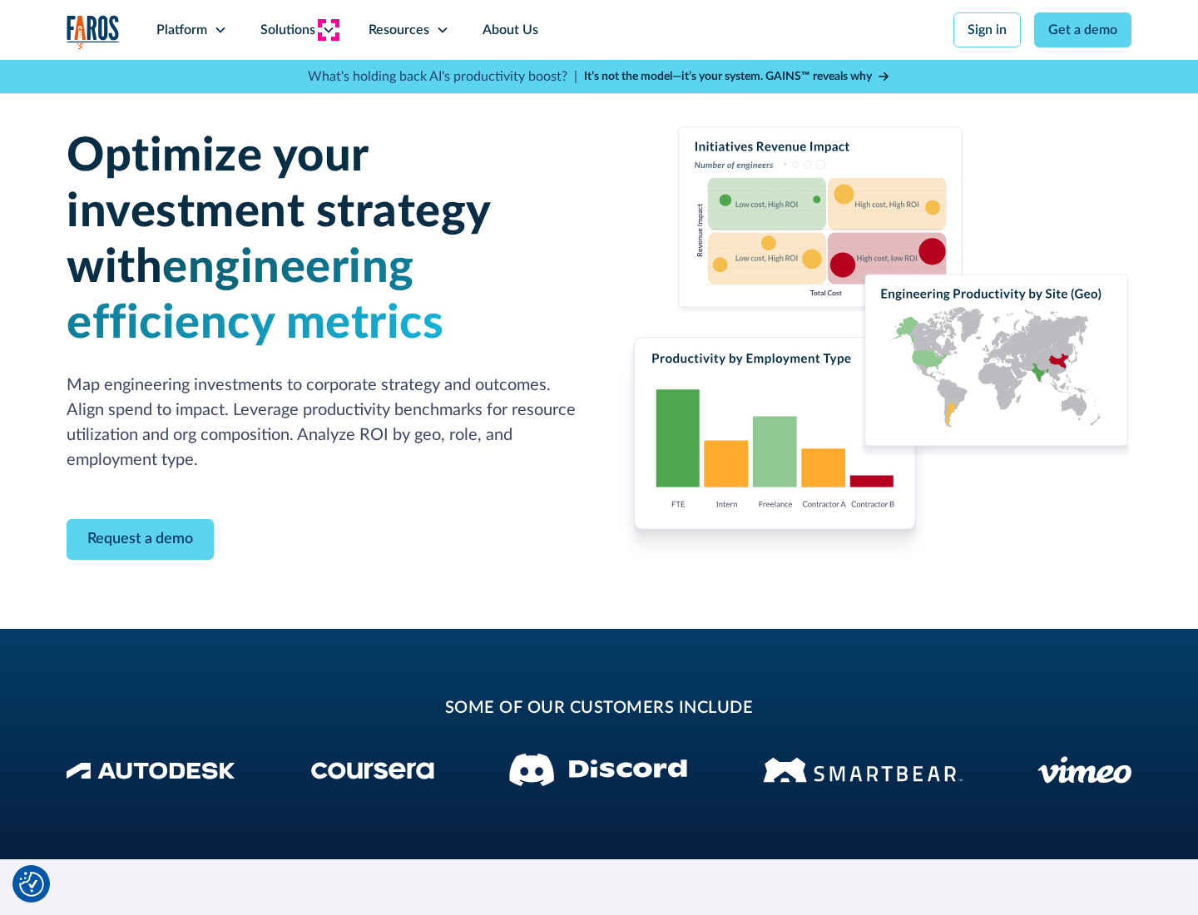
click at [328, 30] on icon at bounding box center [328, 29] width 13 height 13
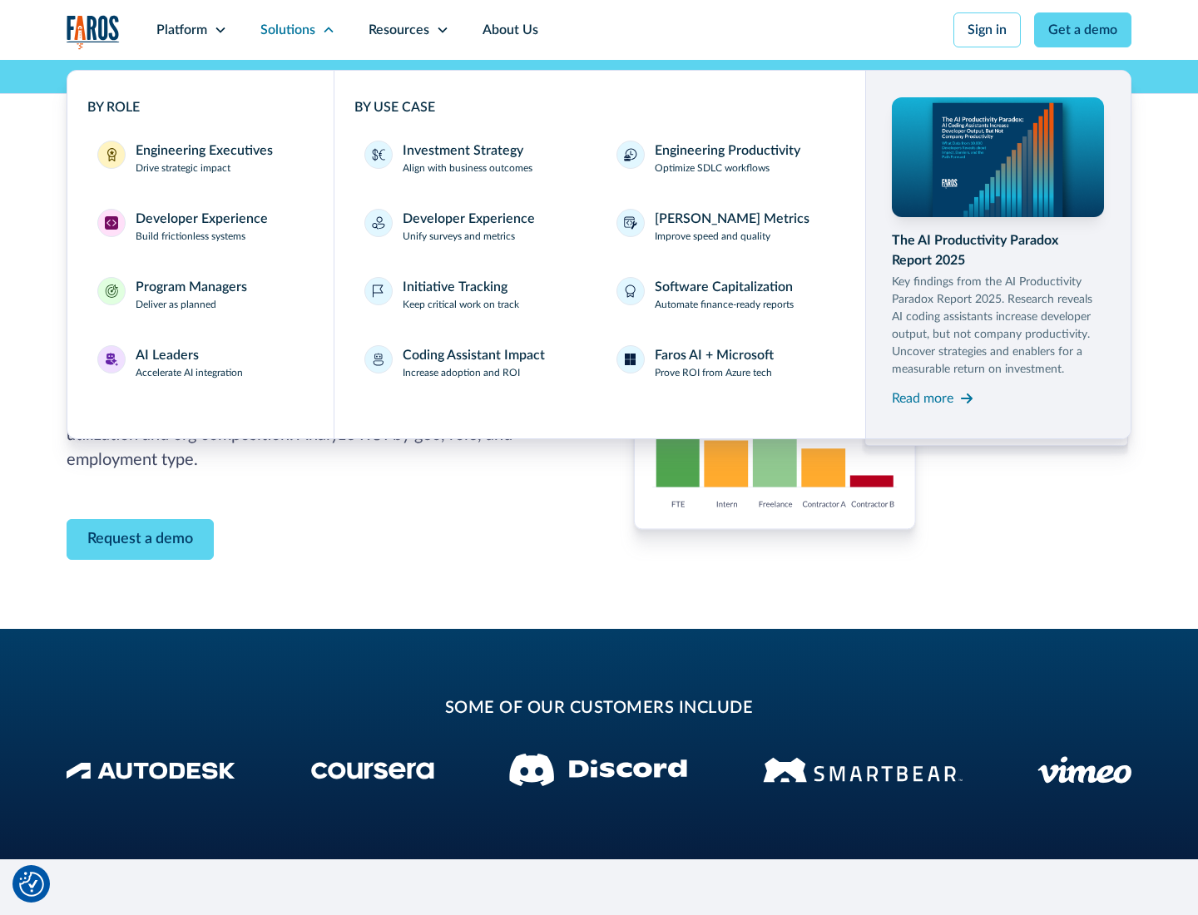
click at [713, 373] on p "Prove ROI from Azure tech" at bounding box center [713, 372] width 117 height 15
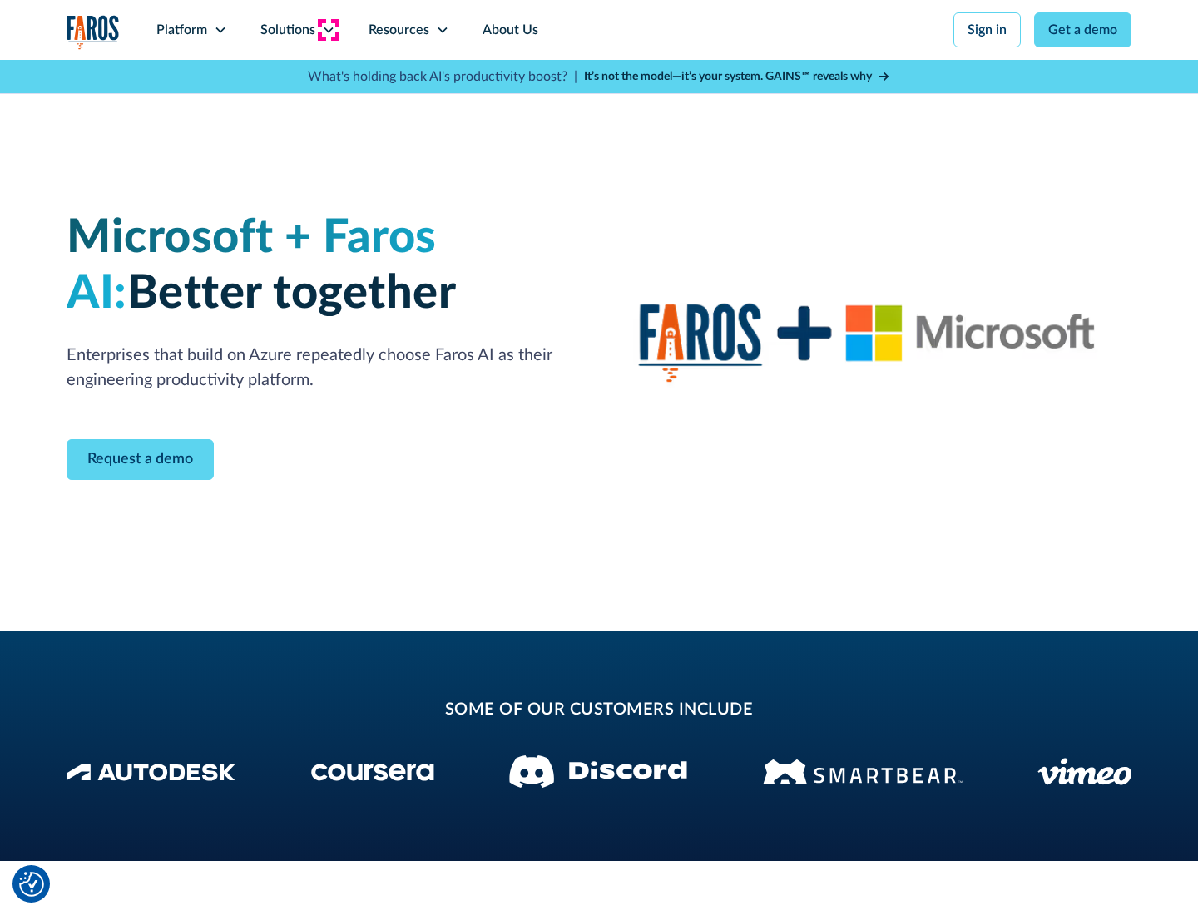
click at [328, 30] on icon at bounding box center [328, 29] width 13 height 13
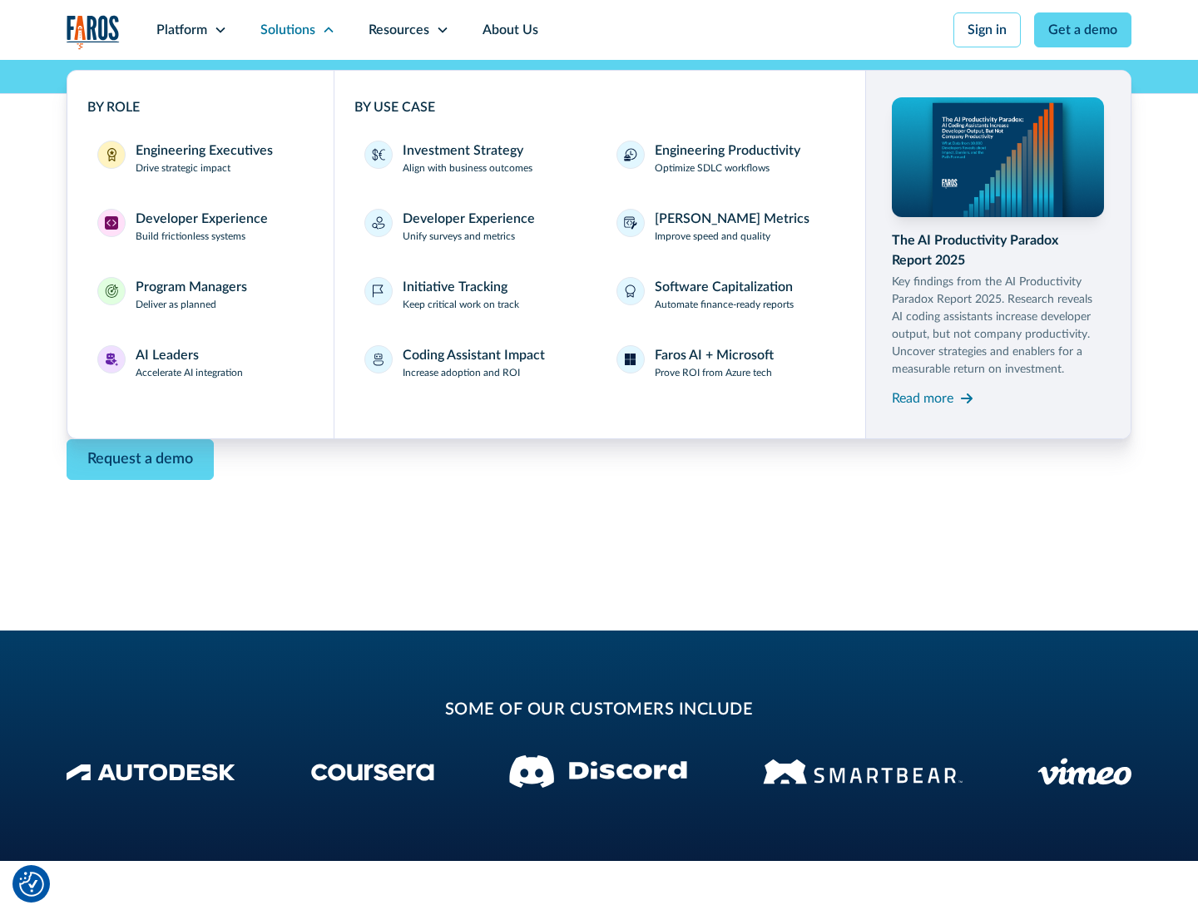
click at [923, 398] on div "Read more" at bounding box center [923, 399] width 62 height 20
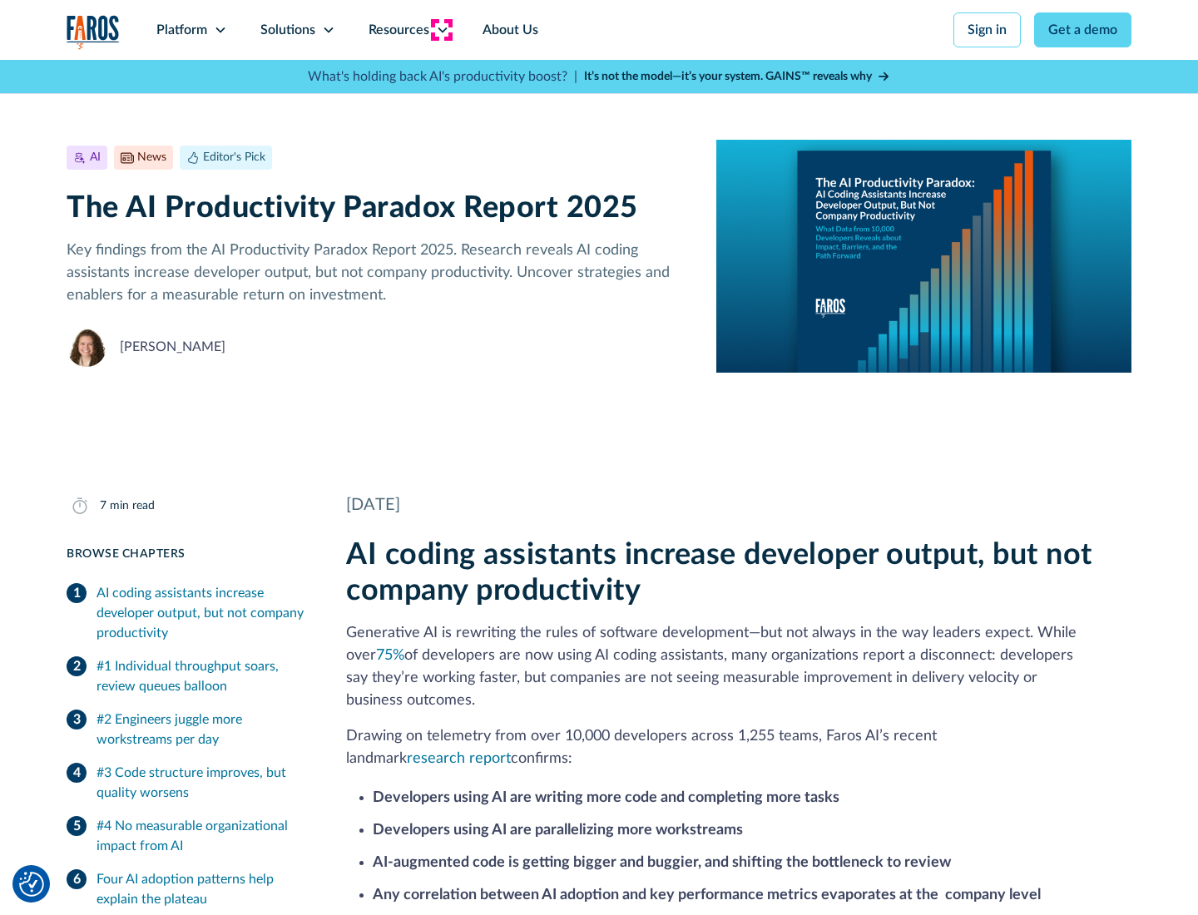
click at [441, 30] on icon at bounding box center [442, 29] width 13 height 13
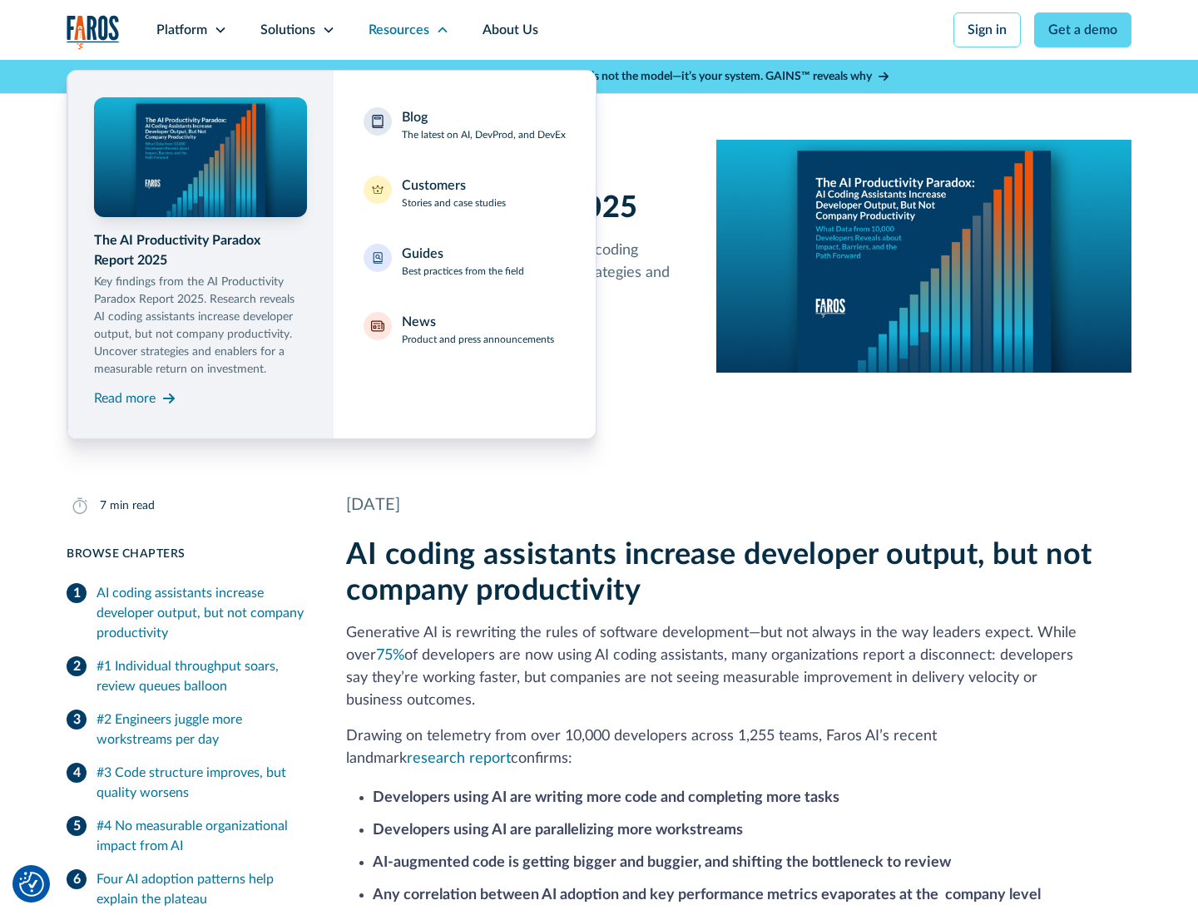
click at [483, 125] on div "Blog The latest on AI, DevProd, and DevEx" at bounding box center [484, 124] width 164 height 35
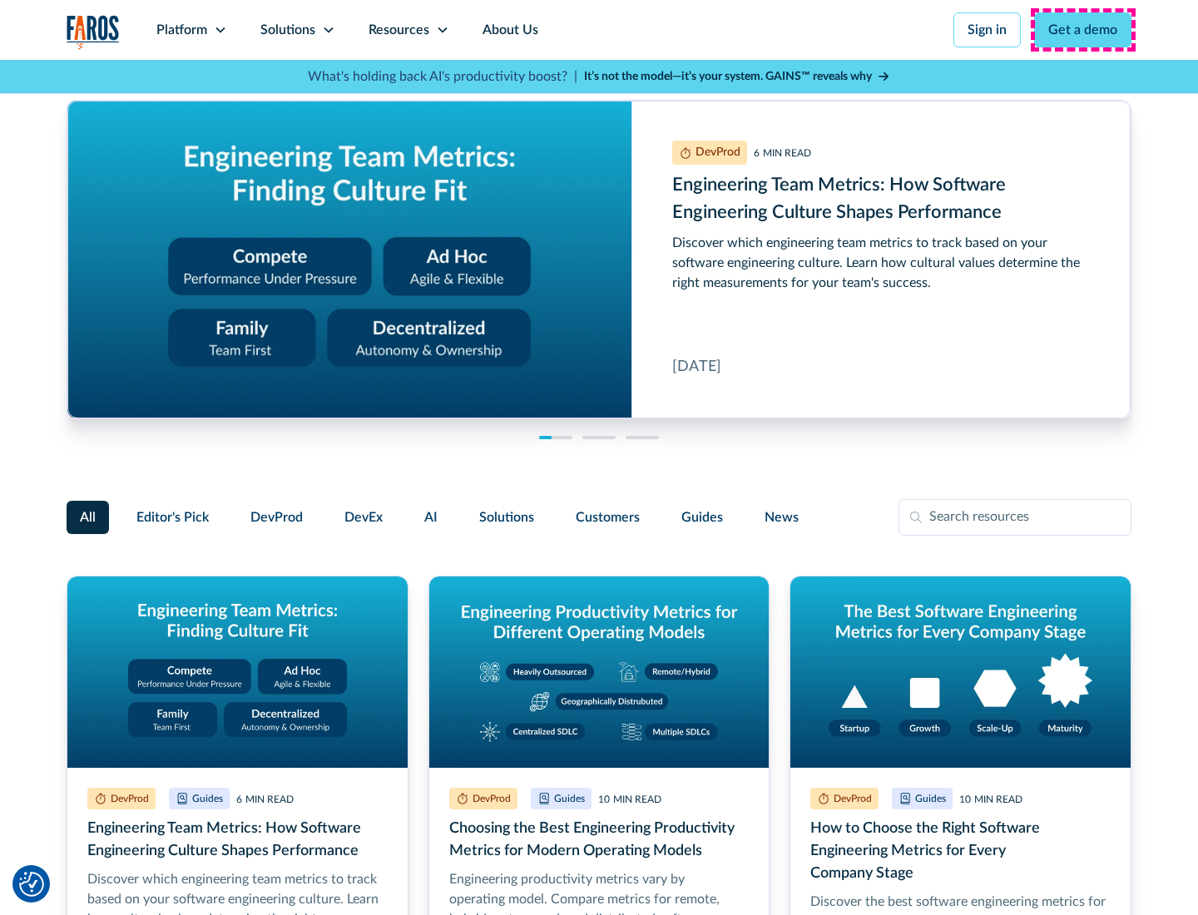
click at [1083, 30] on link "Get a demo" at bounding box center [1082, 29] width 97 height 35
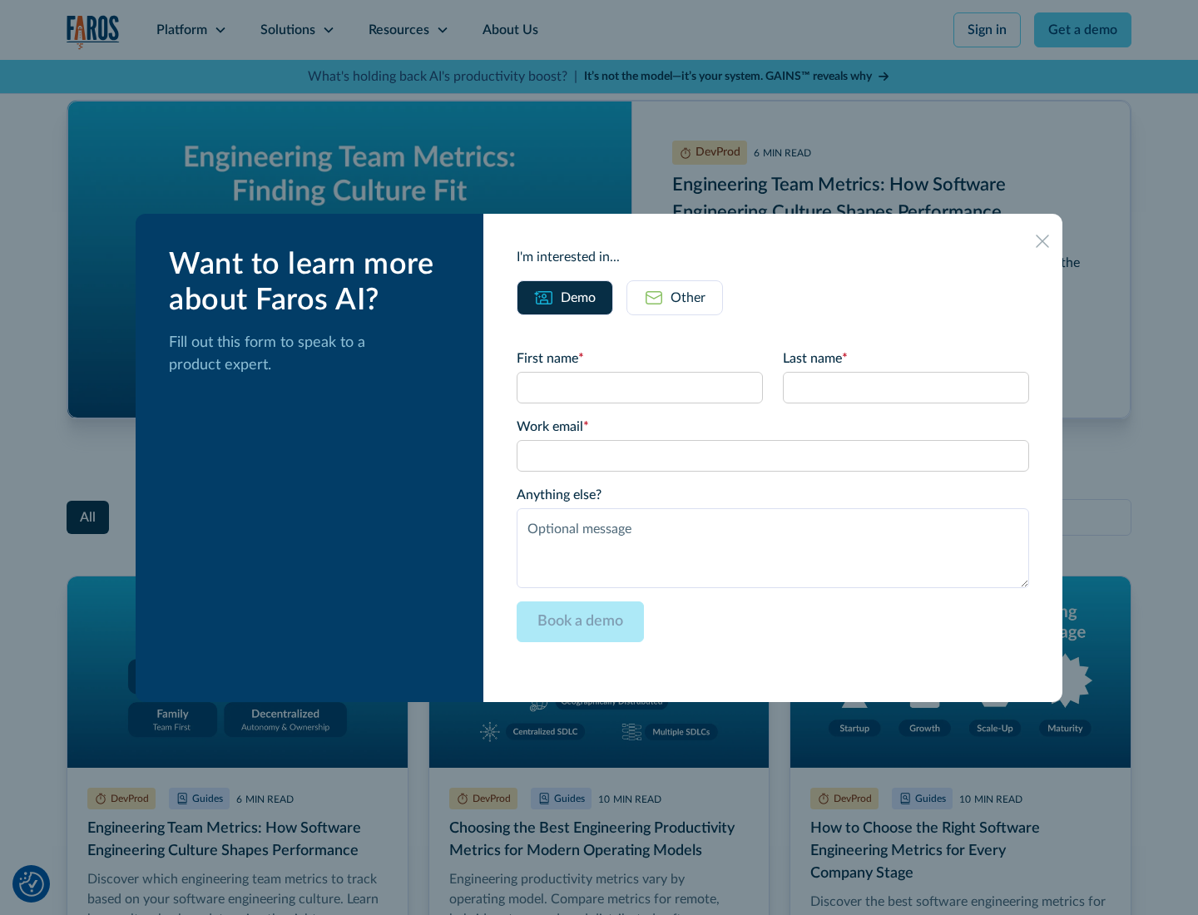
click at [675, 297] on div "Other" at bounding box center [688, 298] width 35 height 20
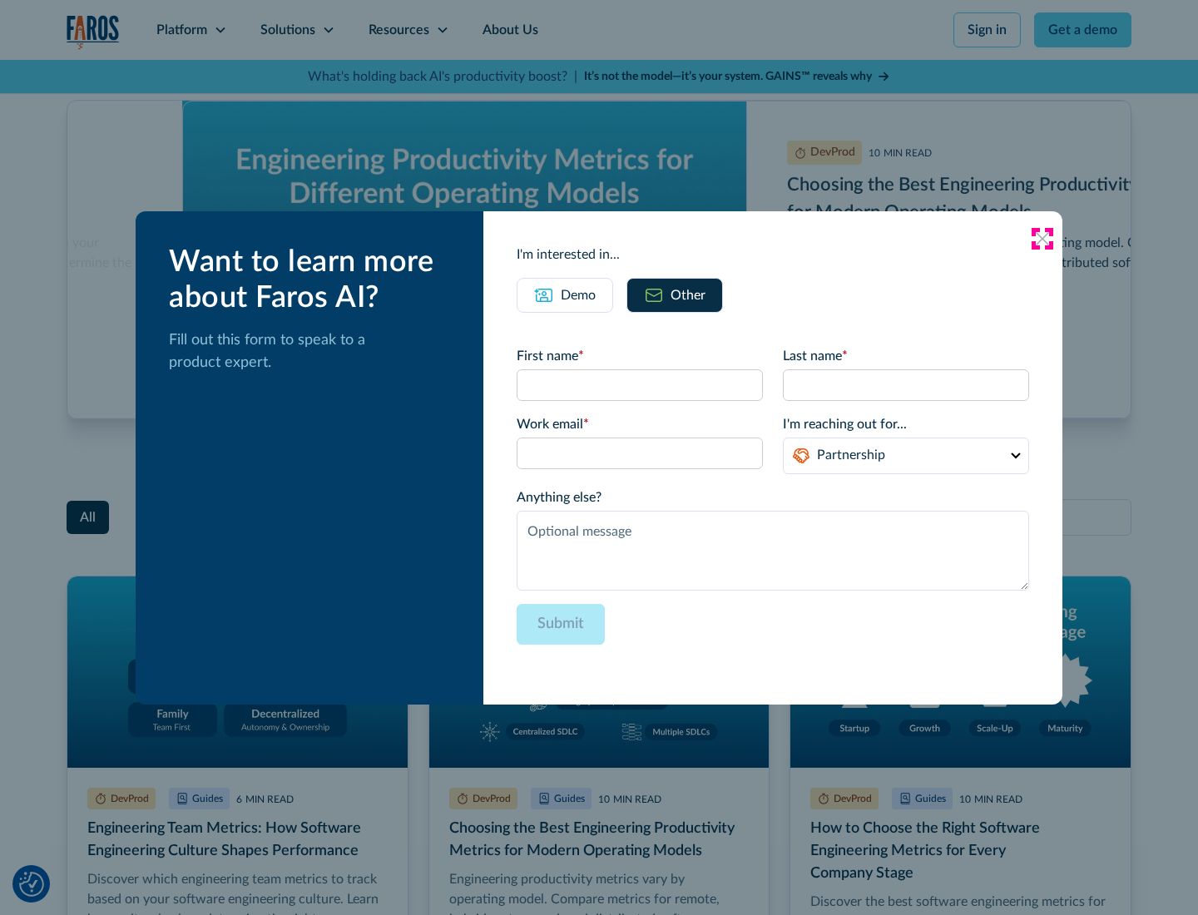
click at [1043, 238] on icon at bounding box center [1042, 238] width 13 height 13
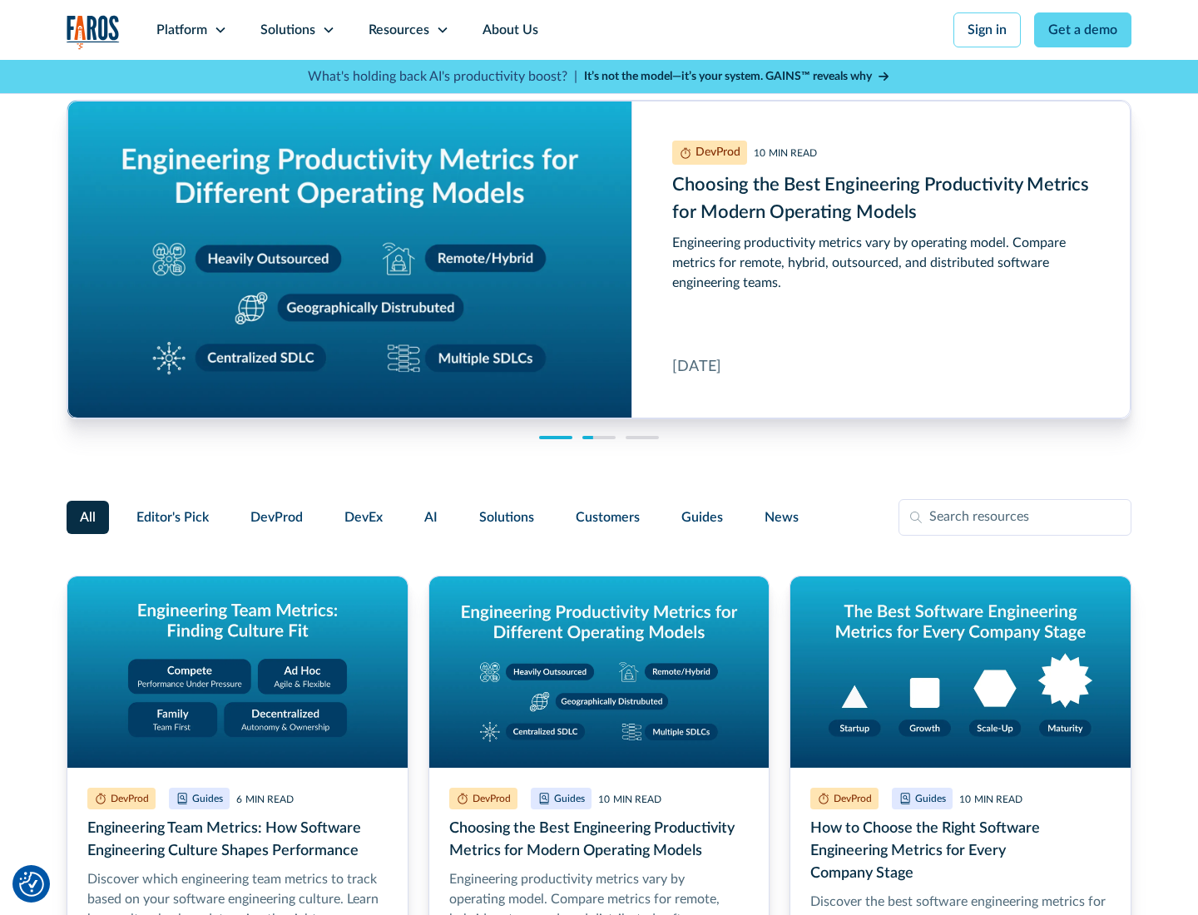
click at [508, 30] on link "About Us" at bounding box center [510, 30] width 89 height 60
